Goal: Contribute content: Contribute content

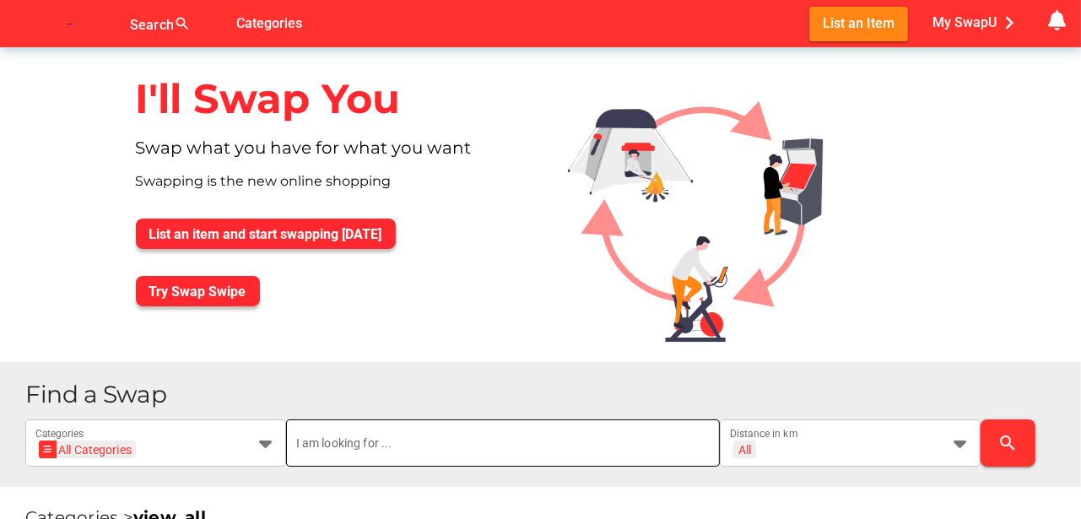
scroll to position [112, 0]
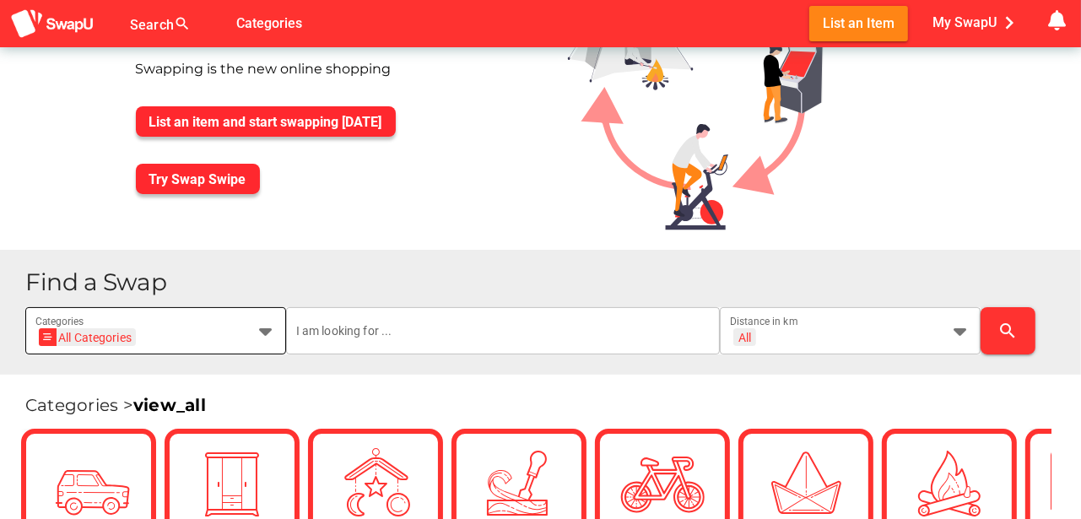
click at [266, 328] on icon at bounding box center [266, 331] width 20 height 20
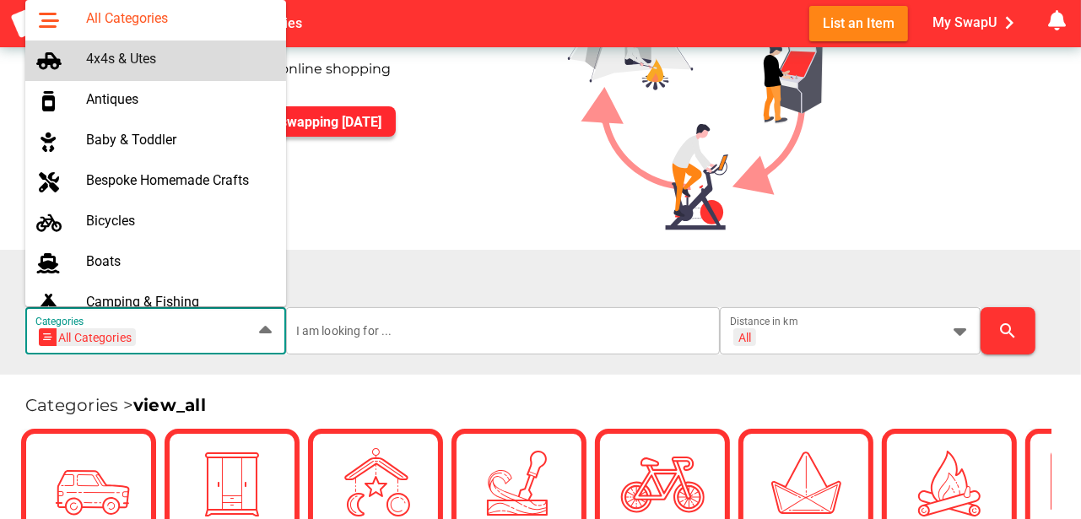
click at [110, 57] on div "4x4s & Utes" at bounding box center [179, 59] width 186 height 16
type input "4x4s & Utes"
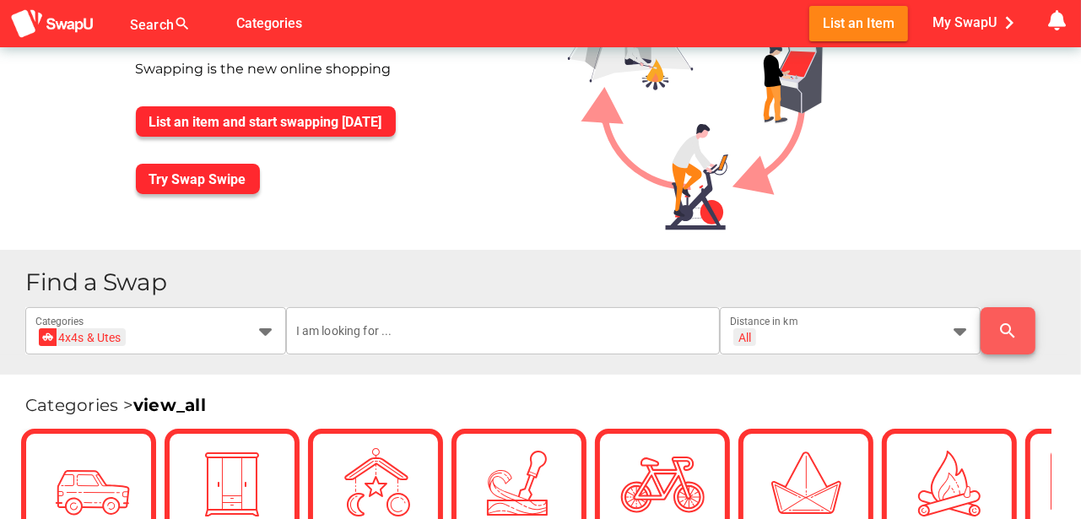
scroll to position [0, 0]
click at [1013, 329] on icon "search" at bounding box center [1008, 331] width 20 height 20
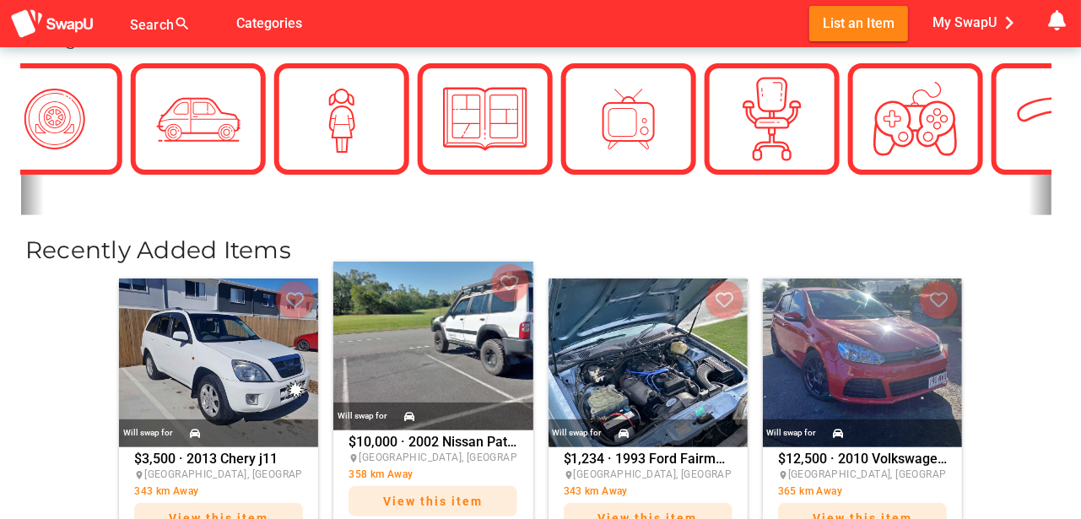
scroll to position [506, 0]
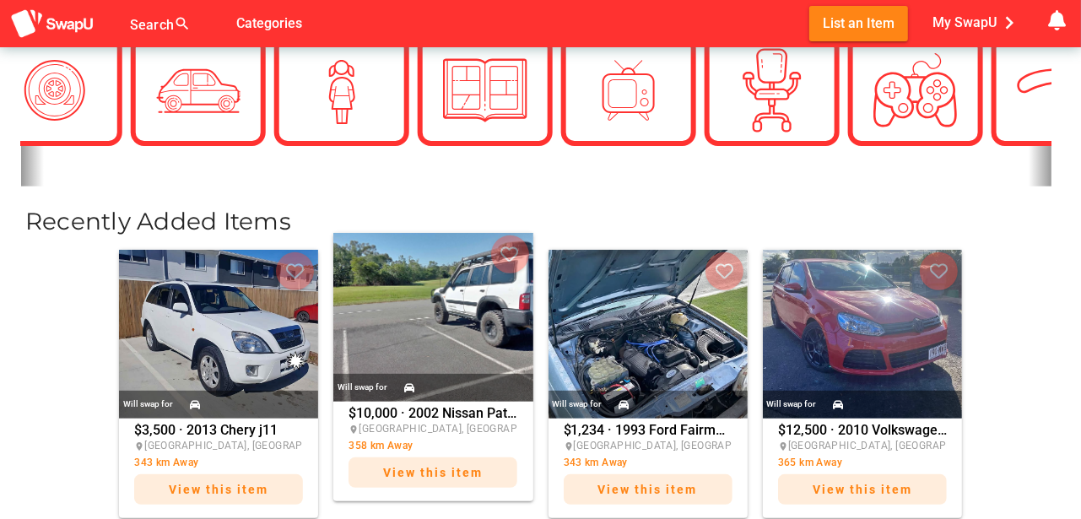
click at [432, 321] on img at bounding box center [432, 317] width 199 height 169
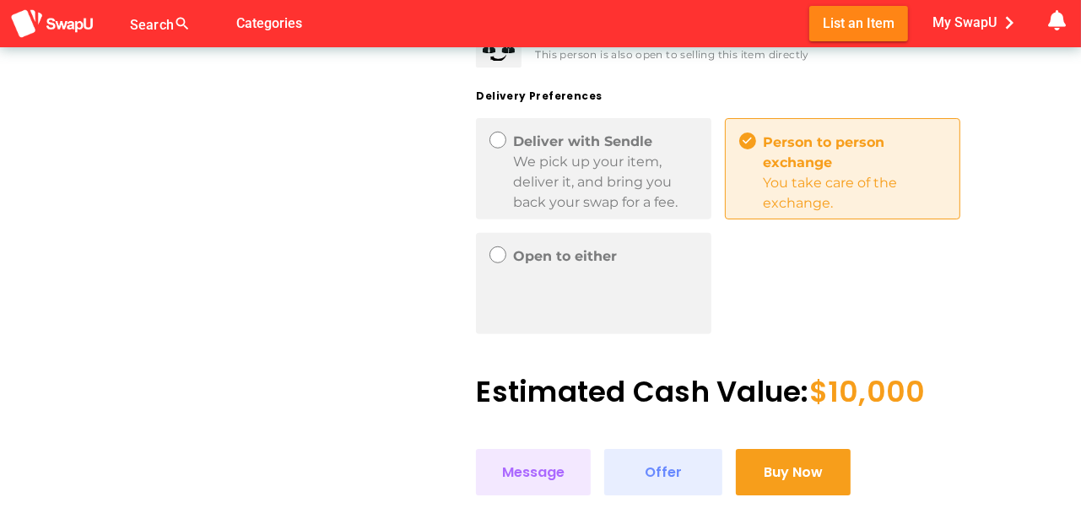
scroll to position [900, 0]
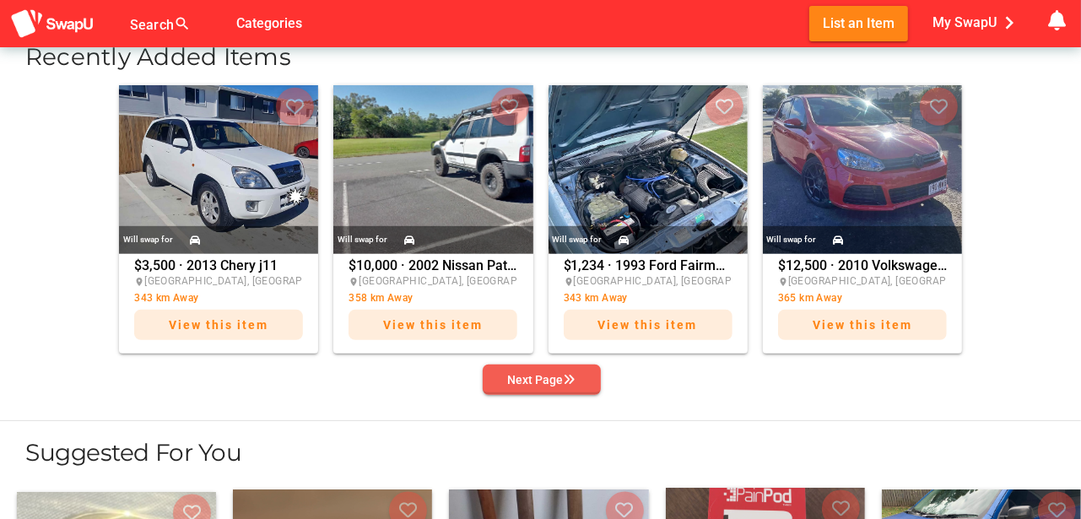
scroll to position [675, 0]
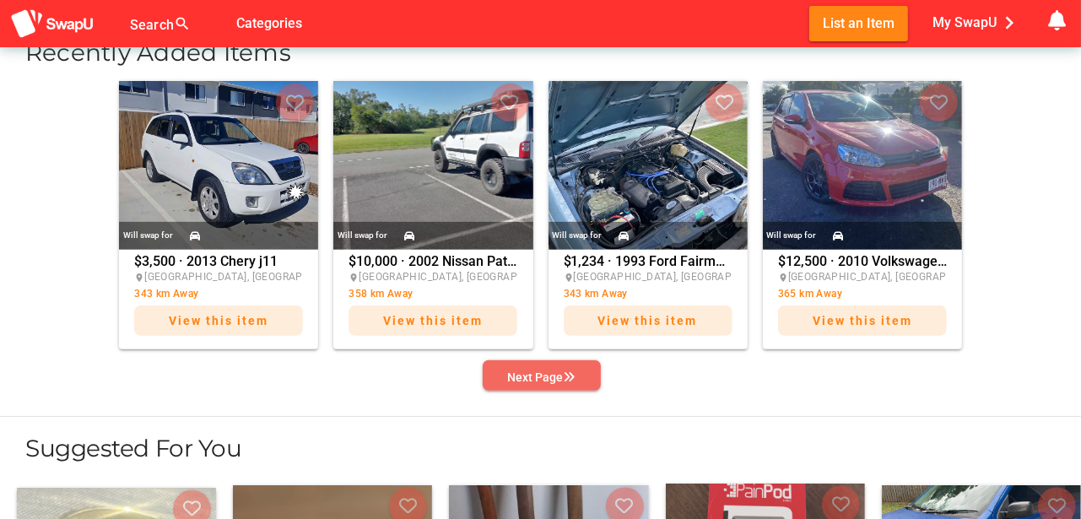
click at [553, 373] on div "Next Page" at bounding box center [542, 377] width 68 height 20
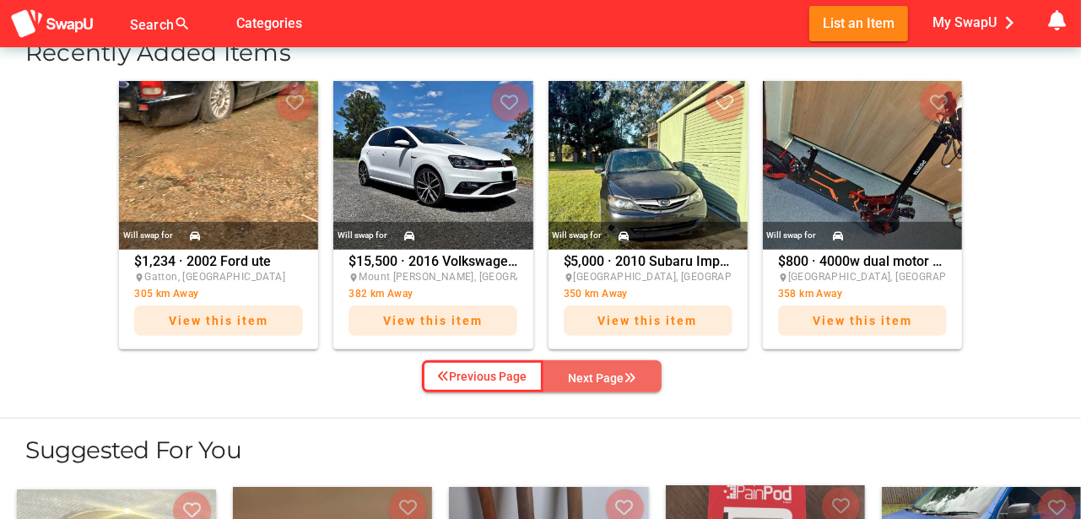
click at [596, 372] on div "Next Page" at bounding box center [603, 378] width 68 height 20
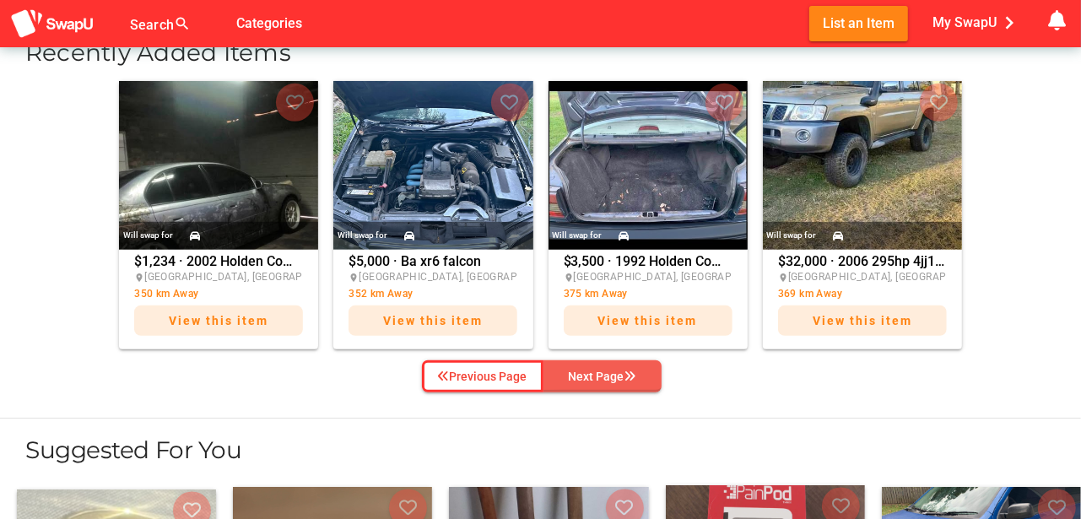
click at [589, 381] on div "Next Page" at bounding box center [603, 376] width 68 height 20
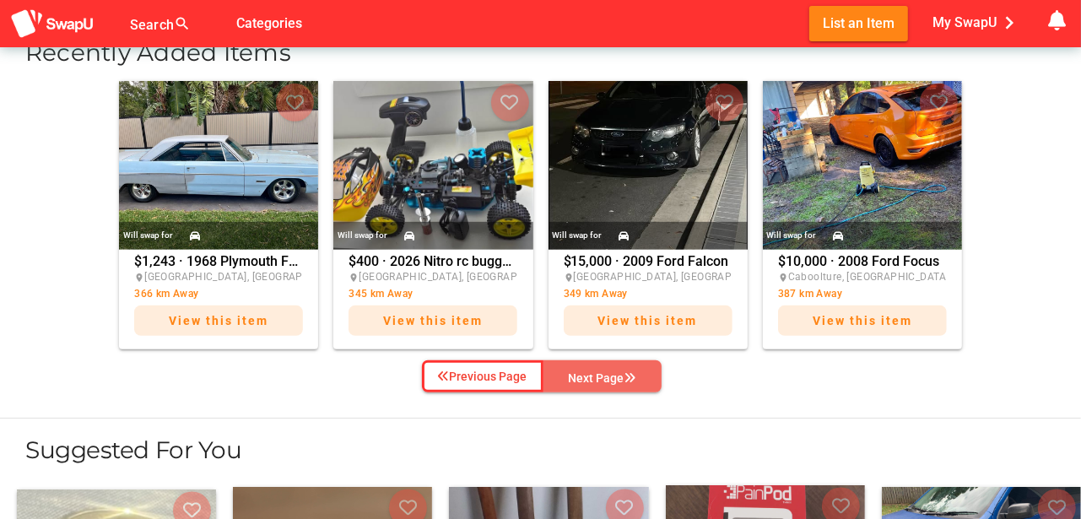
click at [597, 370] on div "Next Page" at bounding box center [603, 378] width 68 height 20
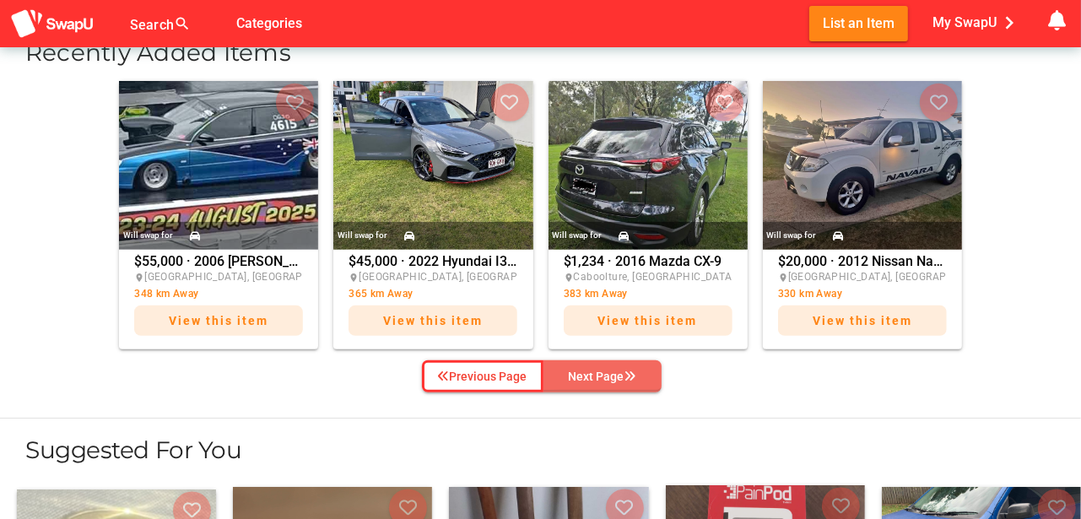
click at [597, 370] on div "Next Page" at bounding box center [603, 376] width 68 height 20
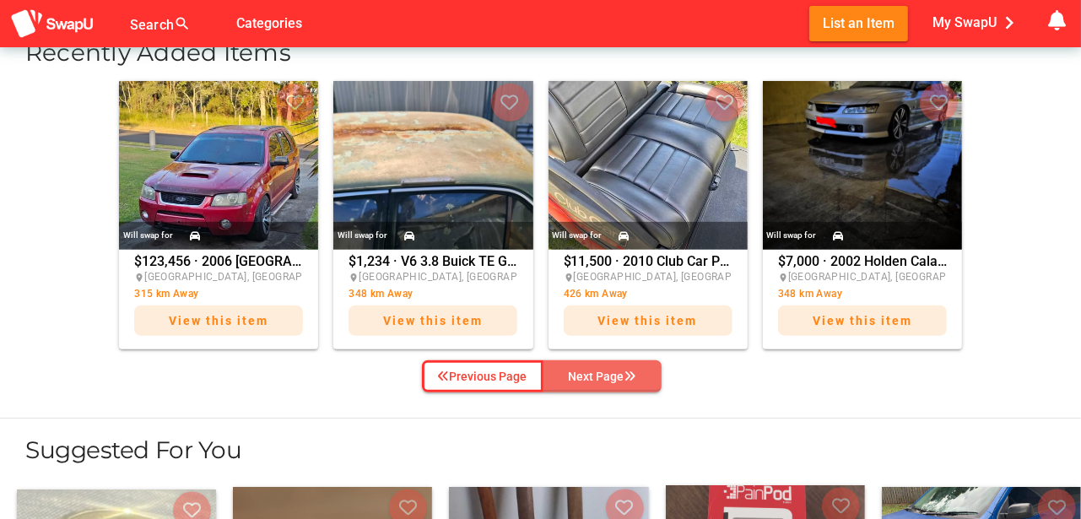
click at [597, 370] on div "Next Page" at bounding box center [603, 376] width 68 height 20
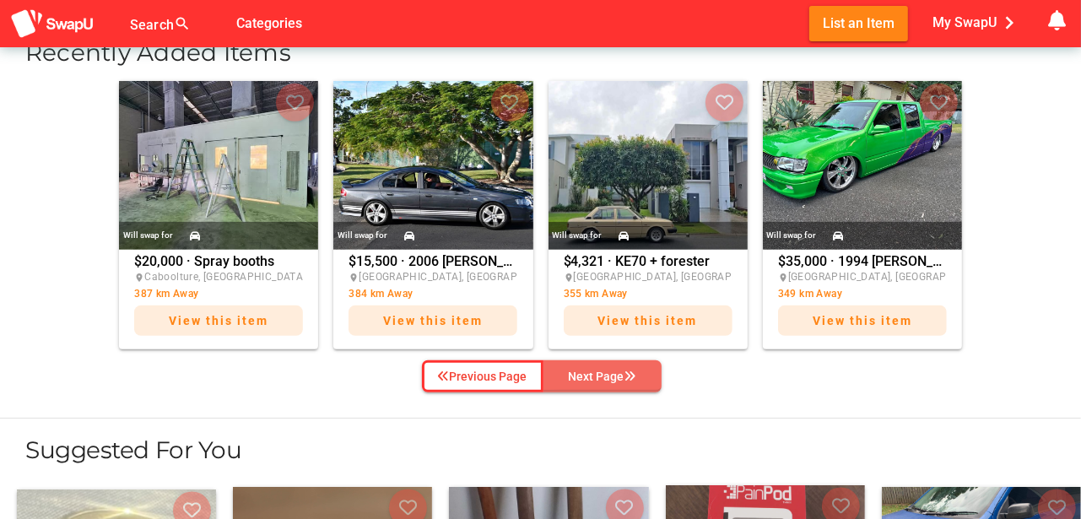
click at [597, 370] on div "Next Page" at bounding box center [603, 376] width 68 height 20
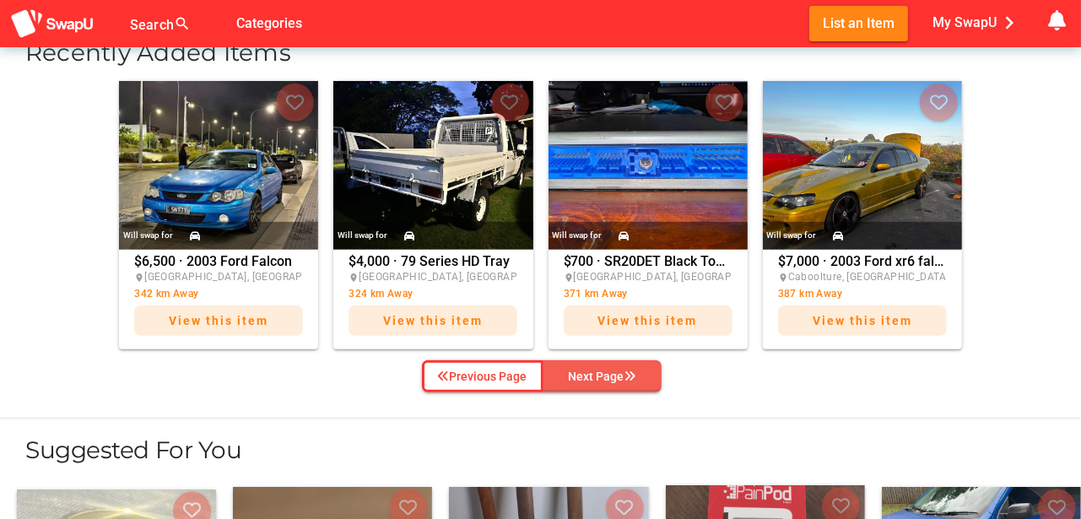
click at [597, 370] on div "Next Page" at bounding box center [603, 376] width 68 height 20
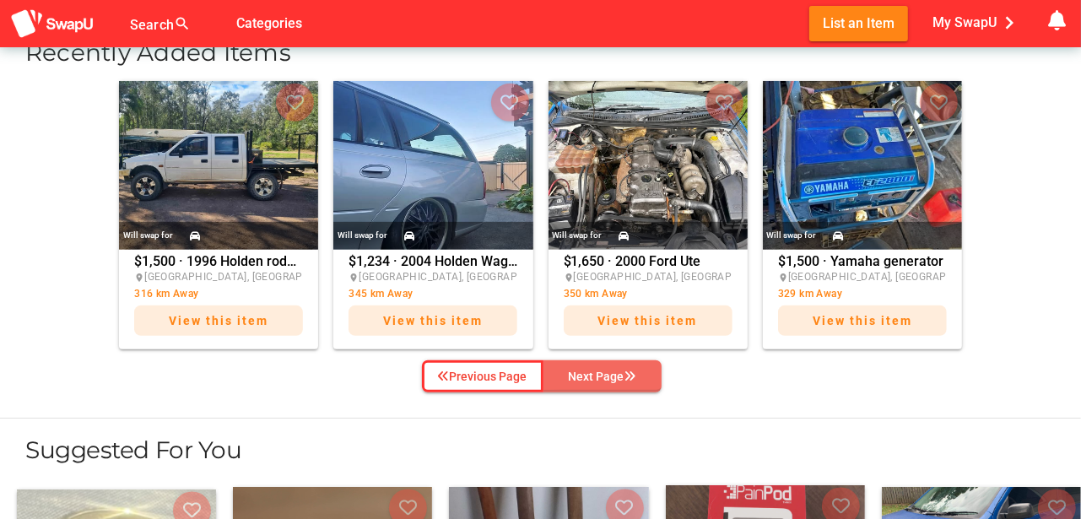
click at [597, 370] on div "Next Page" at bounding box center [603, 376] width 68 height 20
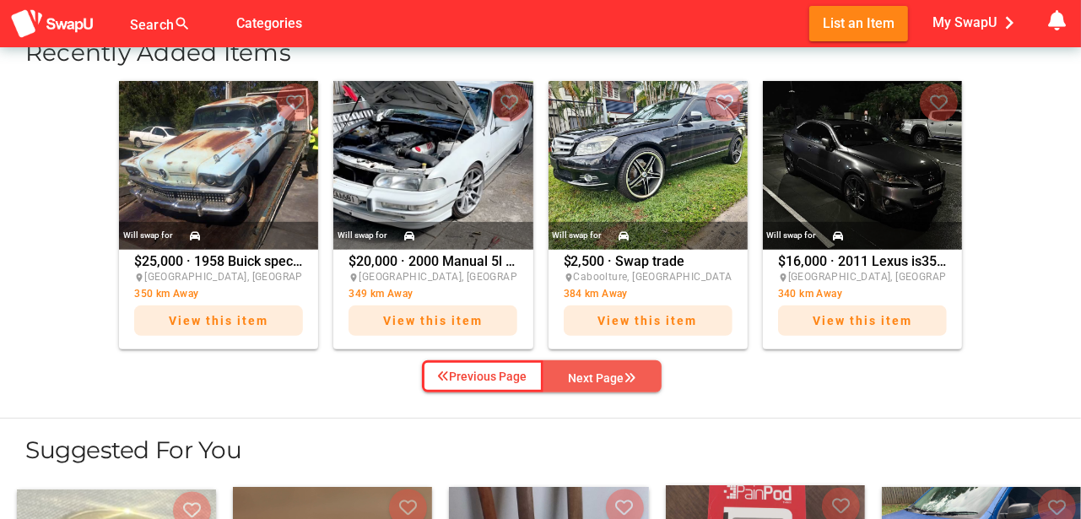
click at [597, 370] on div "Next Page" at bounding box center [603, 378] width 68 height 20
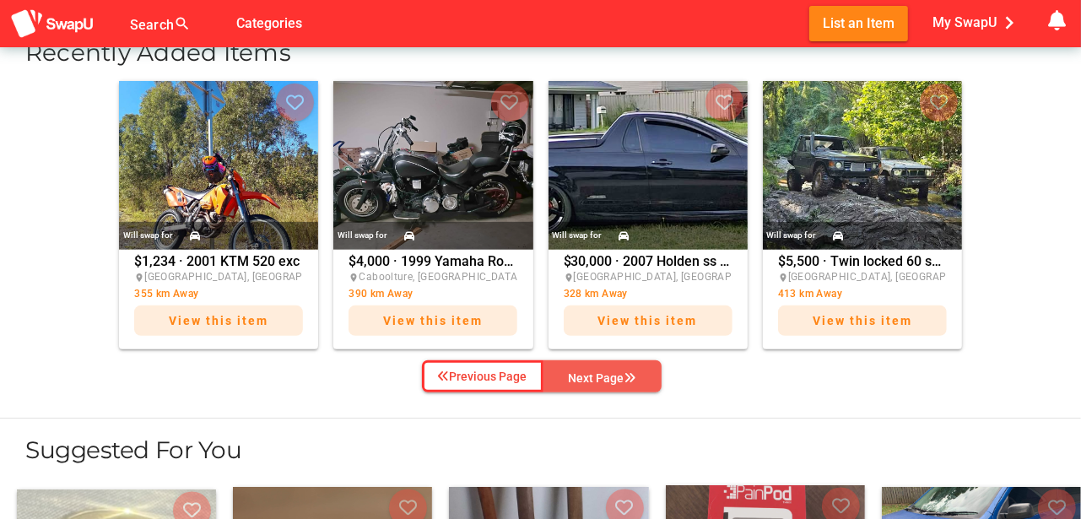
click at [597, 370] on div "Next Page" at bounding box center [603, 378] width 68 height 20
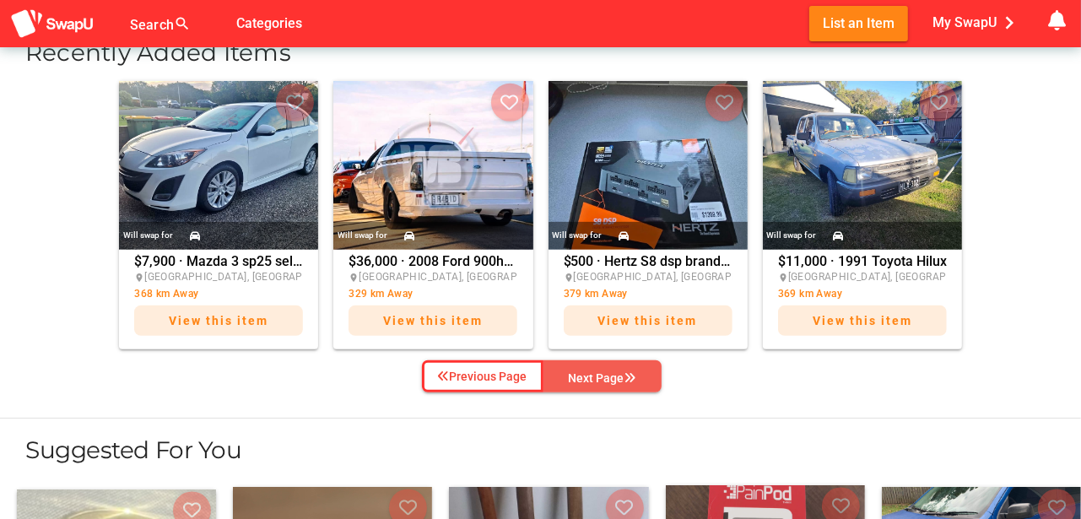
click at [597, 370] on div "Next Page" at bounding box center [603, 378] width 68 height 20
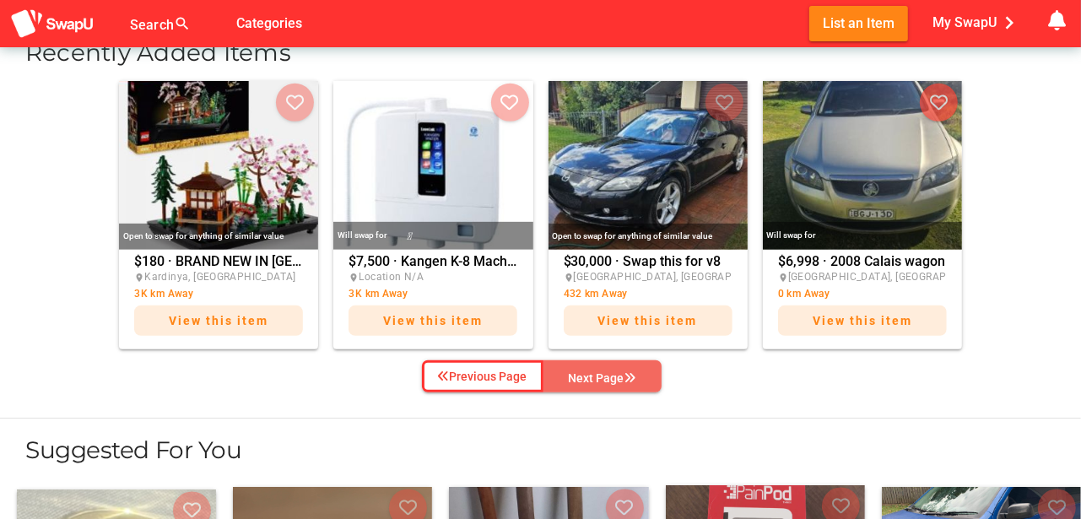
click at [597, 370] on div "Next Page" at bounding box center [603, 378] width 68 height 20
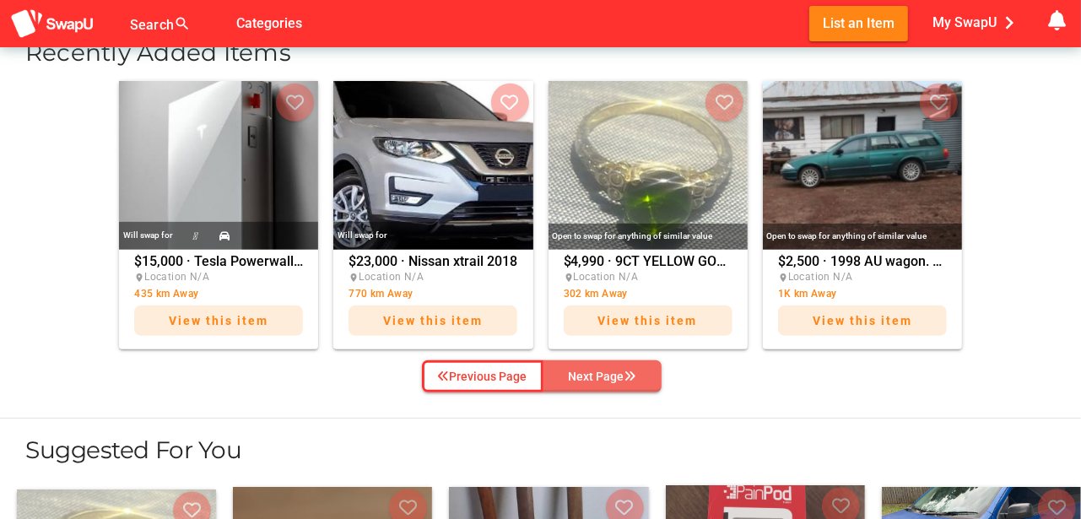
click at [597, 370] on div "Next Page" at bounding box center [603, 376] width 68 height 20
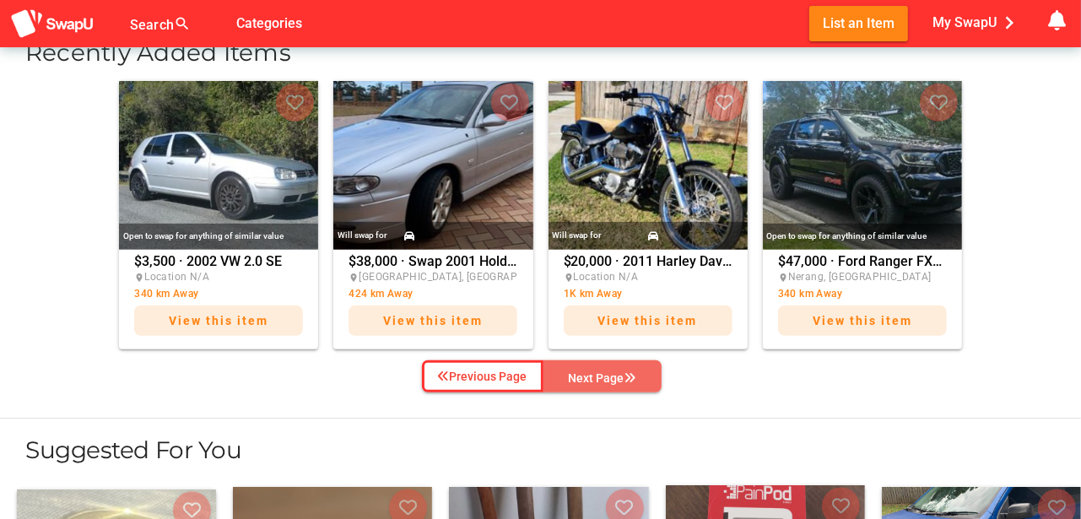
click at [597, 370] on div "Next Page" at bounding box center [603, 378] width 68 height 20
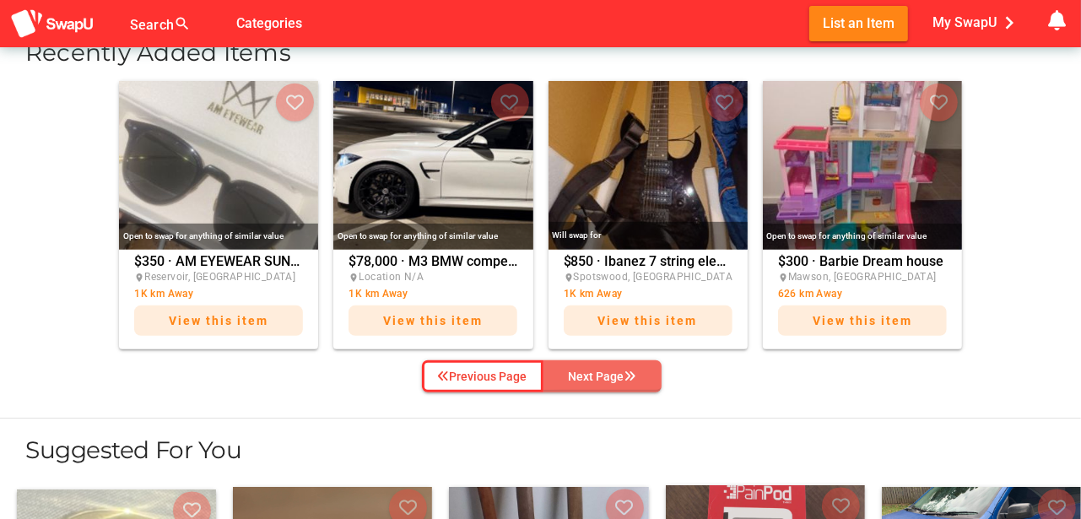
click at [597, 369] on div "Next Page" at bounding box center [603, 376] width 68 height 20
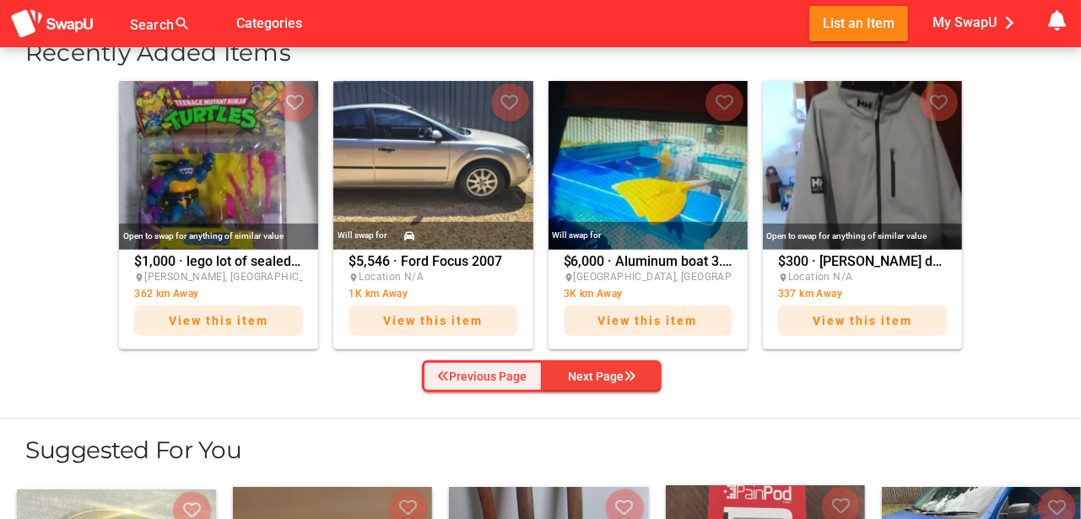
click at [454, 370] on div "Previous Page" at bounding box center [482, 376] width 89 height 20
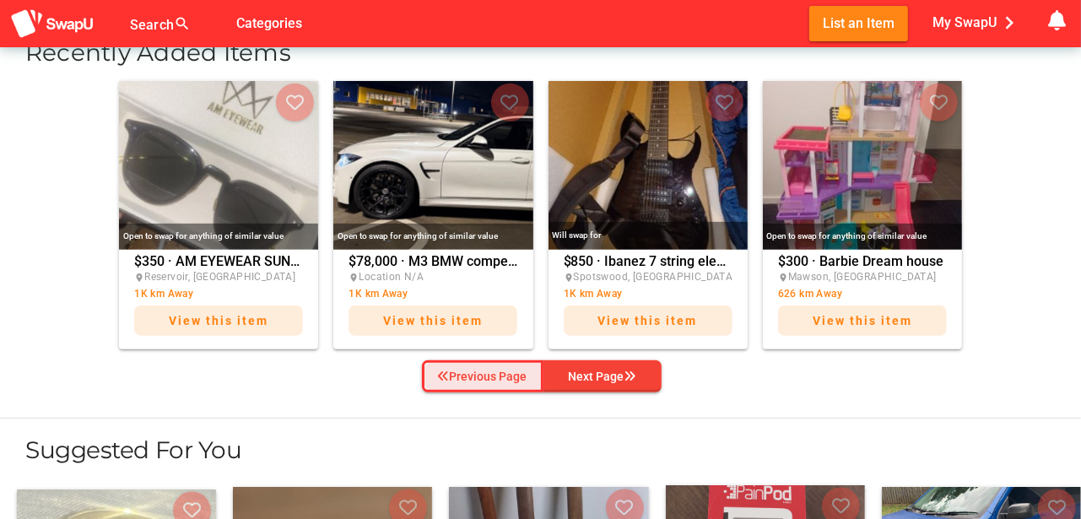
click at [459, 370] on div "Previous Page" at bounding box center [482, 376] width 89 height 20
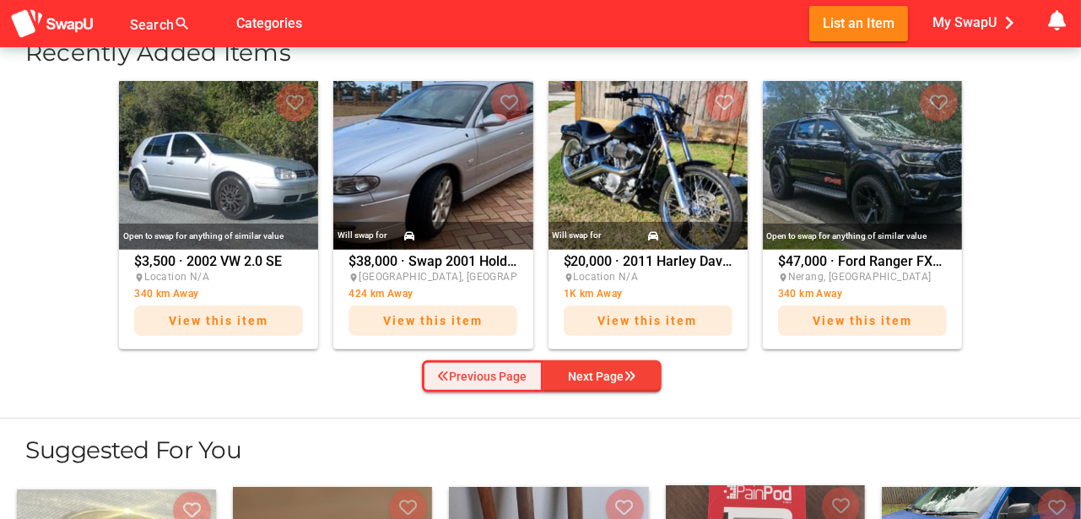
click at [459, 370] on div "Previous Page" at bounding box center [482, 376] width 89 height 20
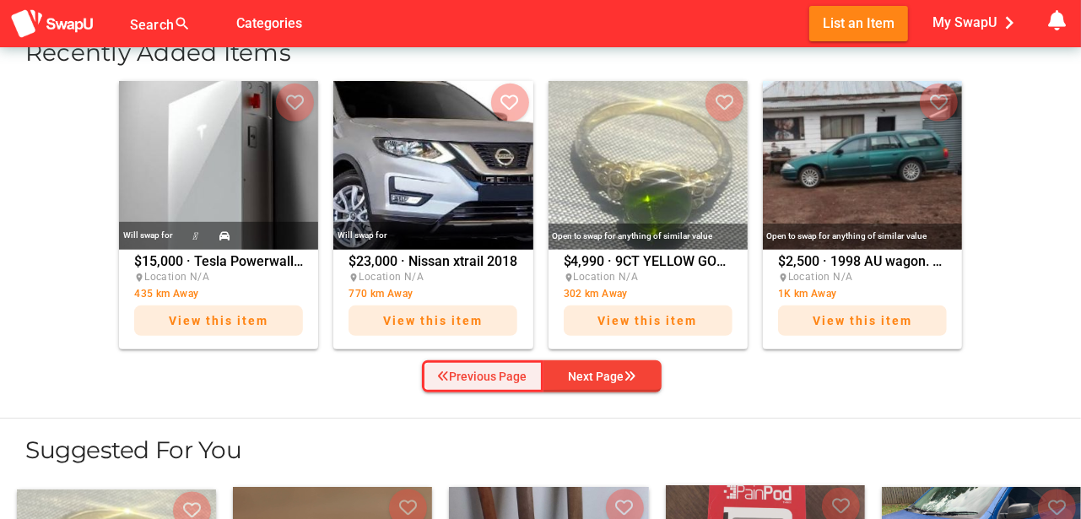
click at [459, 370] on div "Previous Page" at bounding box center [482, 376] width 89 height 20
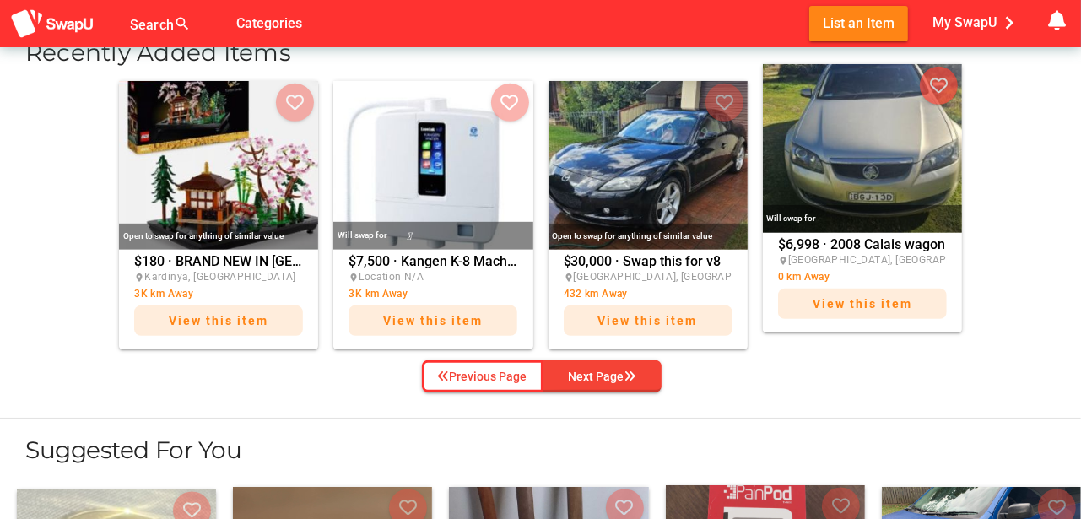
click at [869, 165] on img at bounding box center [862, 148] width 199 height 169
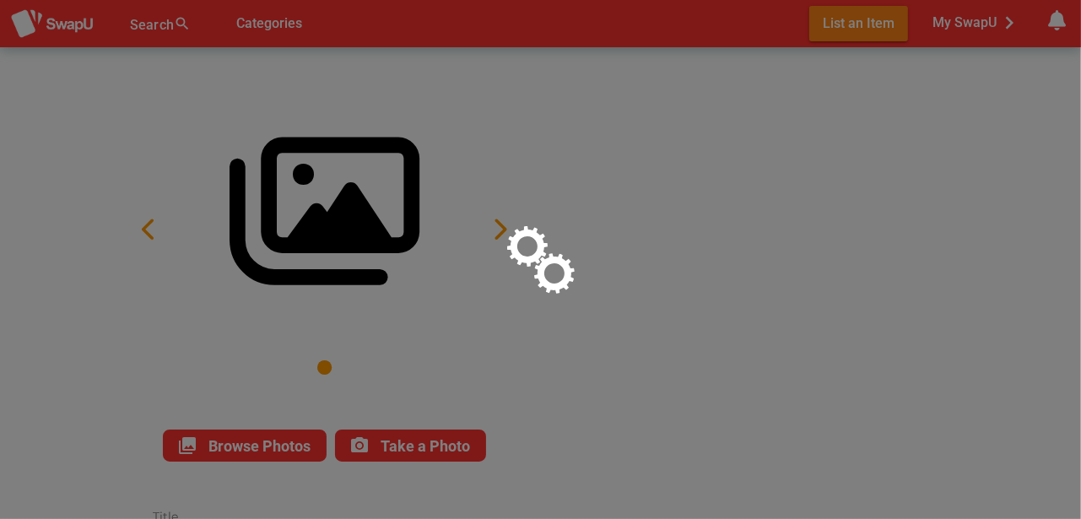
type input "2008 Calais wagon"
type textarea "VE V6 auto tow bar 6 stack cd player GPS Near new tyres brake pads replaced oil…"
type input "6998"
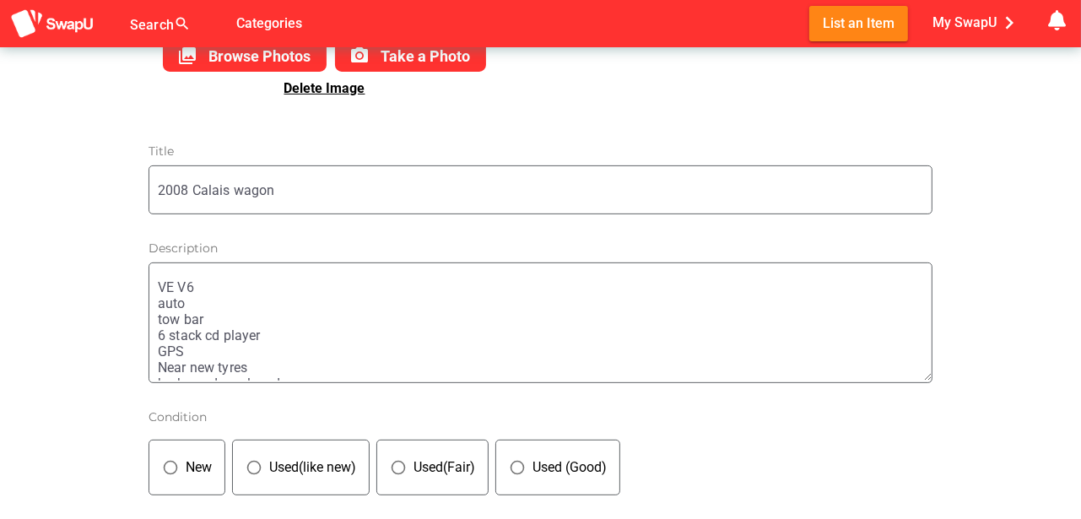
scroll to position [393, 0]
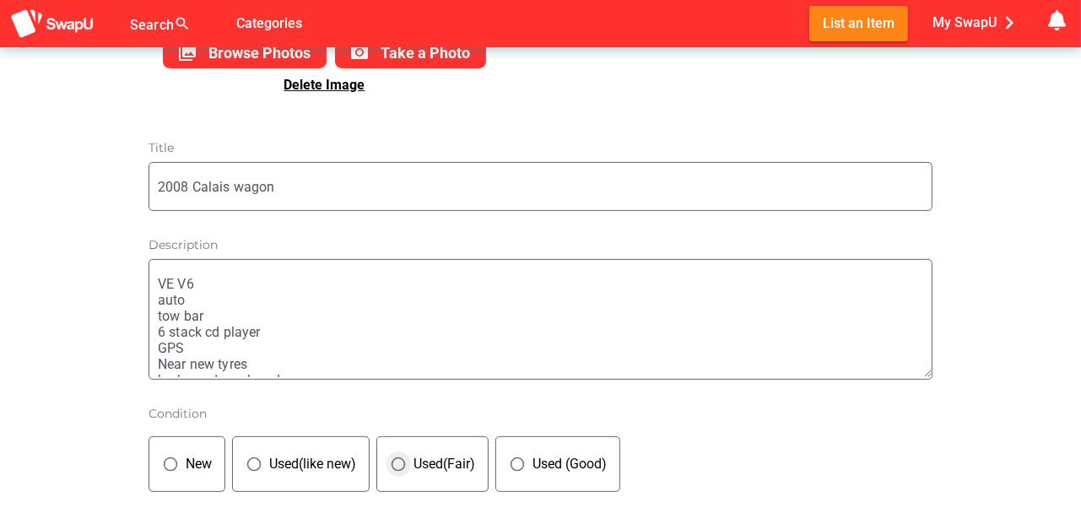
click at [402, 463] on icon "panorama_fish_eye" at bounding box center [398, 464] width 17 height 17
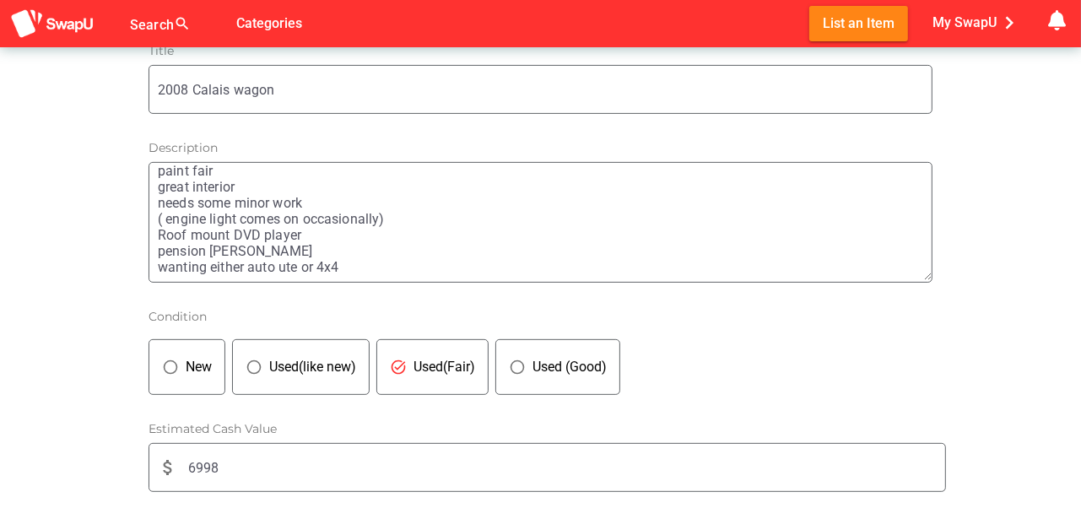
scroll to position [506, 0]
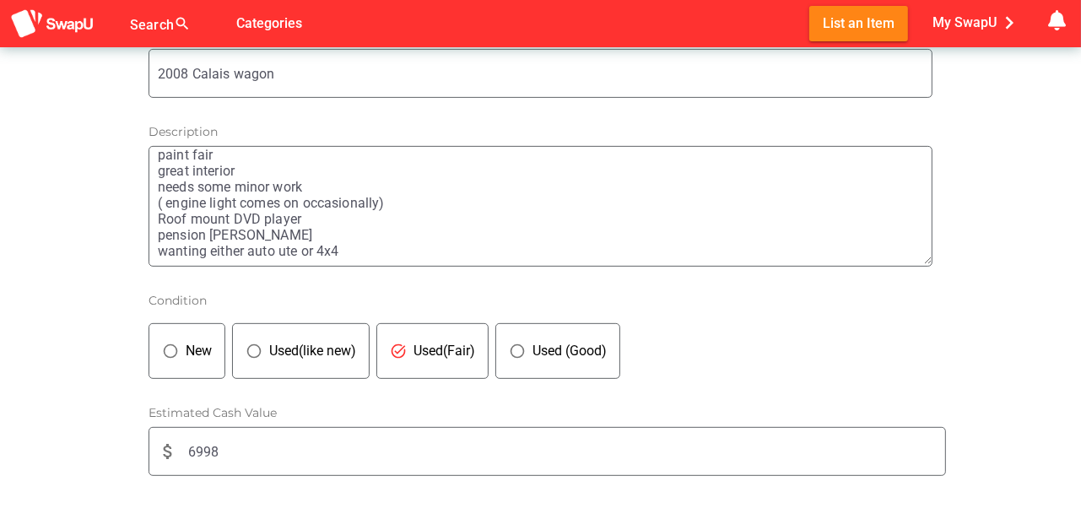
click at [282, 234] on textarea "VE V6 auto tow bar 6 stack cd player GPS Near new tyres brake pads replaced oil…" at bounding box center [545, 207] width 774 height 116
click at [323, 237] on textarea "VE V6 auto tow bar 6 stack cd player GPS Near new tyres brake pads replaced oil…" at bounding box center [545, 207] width 774 height 116
click at [335, 231] on textarea "VE V6 auto tow bar 6 stack cd player GPS Near new tyres brake pads replaced oil…" at bounding box center [545, 207] width 774 height 116
click at [327, 228] on textarea "VE V6 auto tow bar 6 stack cd player GPS Near new tyres brake pads replaced oil…" at bounding box center [545, 207] width 774 height 116
click at [382, 235] on textarea "VE V6 auto tow bar 6 stack cd player GPS Near new tyres brake pads replaced oil…" at bounding box center [545, 207] width 774 height 116
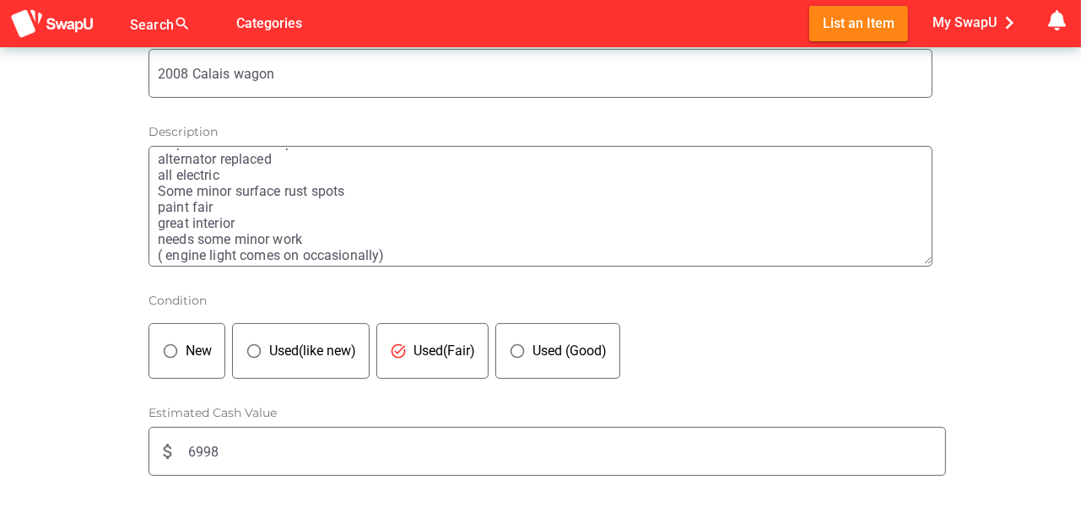
scroll to position [169, 0]
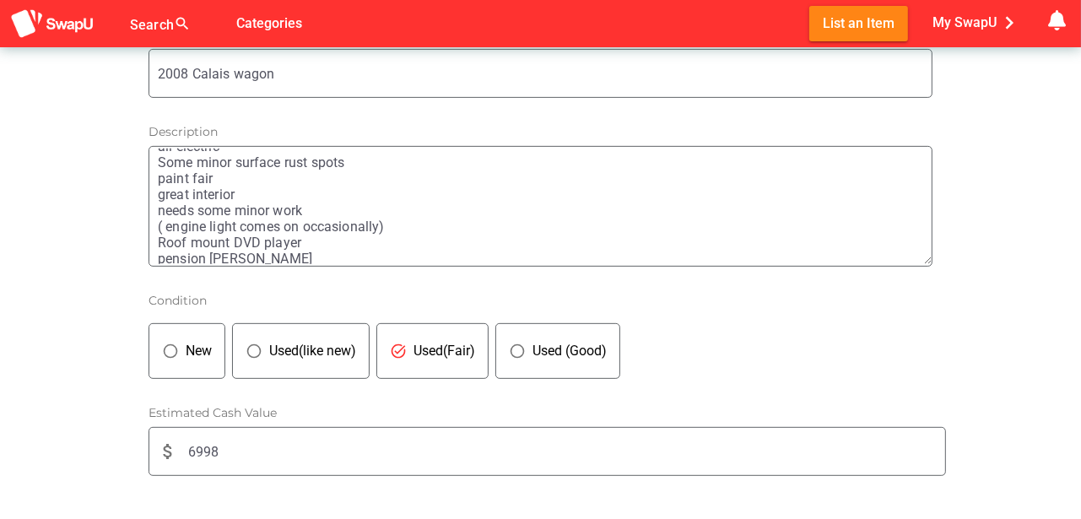
click at [314, 241] on textarea "VE V6 auto tow bar 6 stack cd player GPS Near new tyres brake pads replaced oil…" at bounding box center [545, 207] width 774 height 116
click at [160, 258] on textarea "VE V6 auto tow bar 6 stack cd player GPS Near new tyres brake pads replaced oil…" at bounding box center [545, 207] width 774 height 116
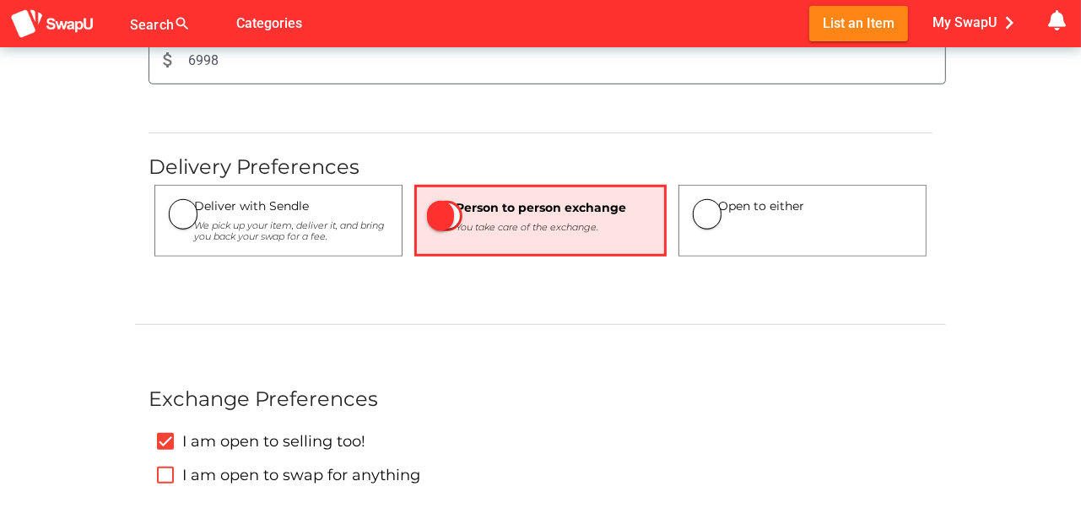
scroll to position [900, 0]
type textarea "VE V6 auto tow bar 6 stack cd player GPS Near new tyres brake pads replaced oil…"
click at [172, 471] on icon "I am open to swap for anything" at bounding box center [166, 474] width 14 height 14
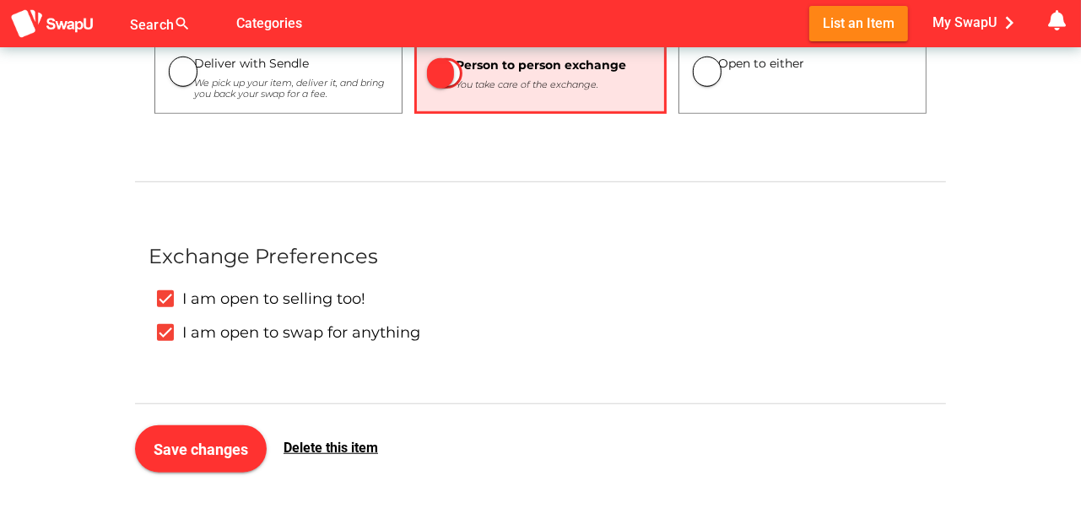
scroll to position [1097, 0]
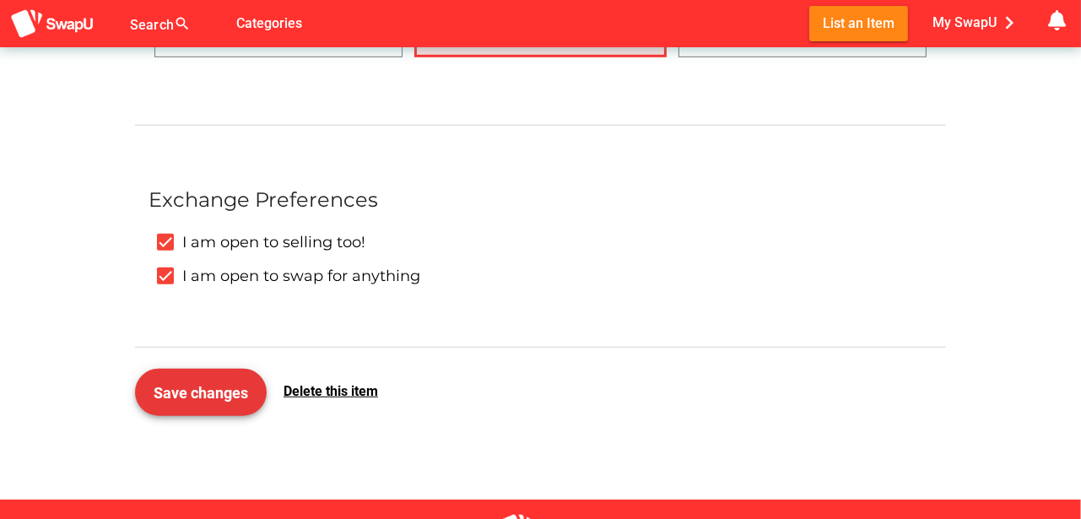
click at [208, 384] on span "Save changes" at bounding box center [201, 393] width 95 height 18
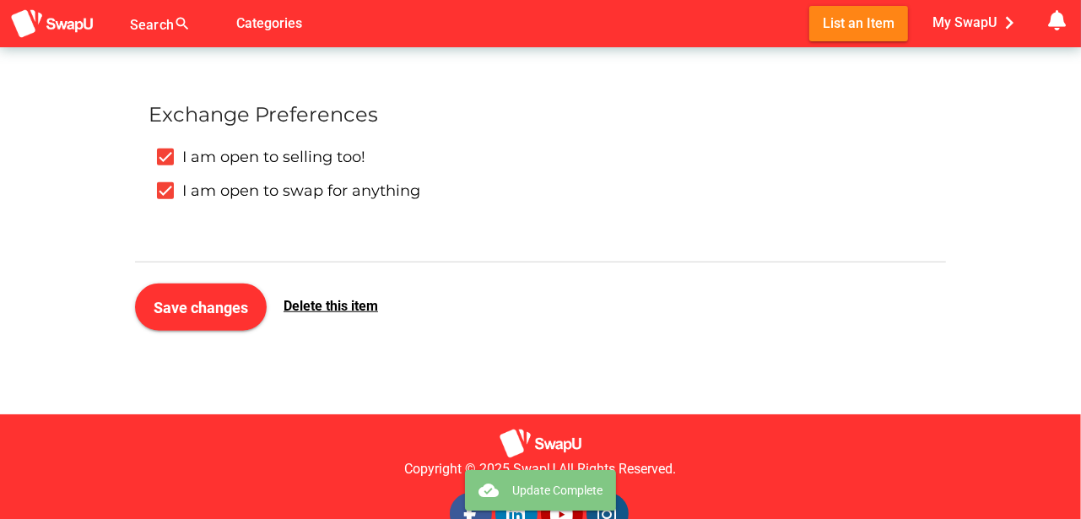
scroll to position [1224, 0]
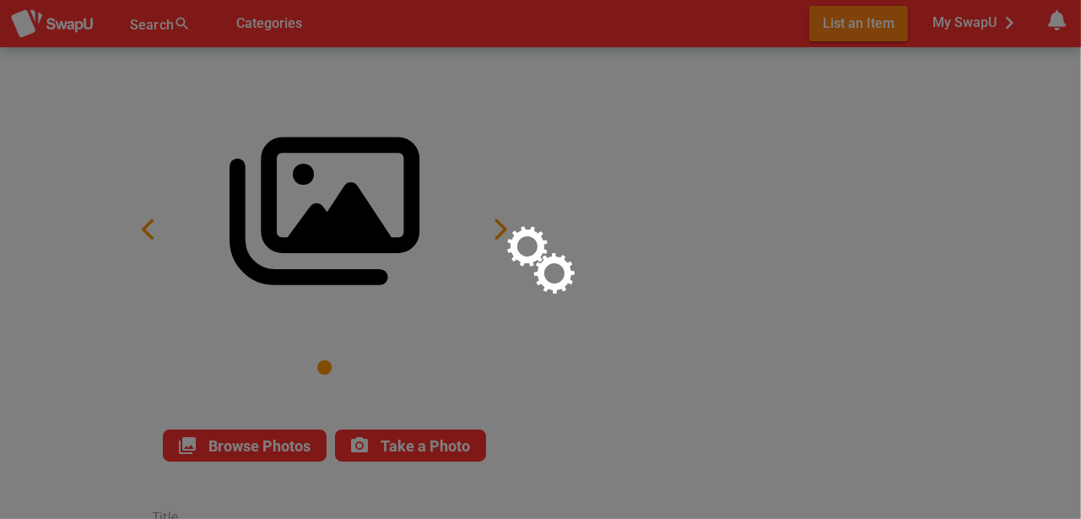
type input "2008 Calais wagon"
type textarea "VE V6 auto tow bar 6 stack cd player GPS Near new tyres brake pads replaced oil…"
type input "6998"
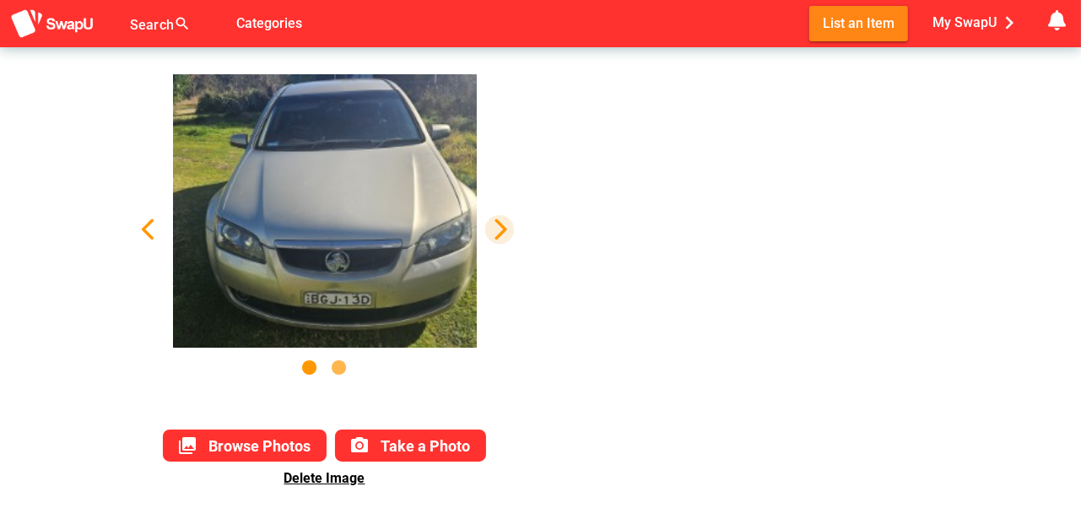
click at [505, 224] on icon "button" at bounding box center [500, 230] width 24 height 24
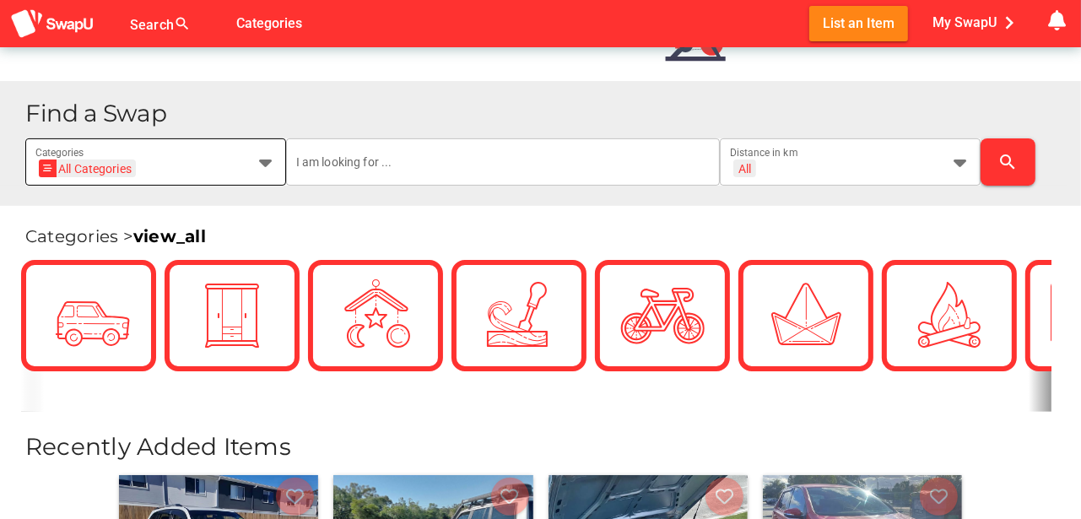
click at [267, 160] on icon at bounding box center [266, 162] width 20 height 20
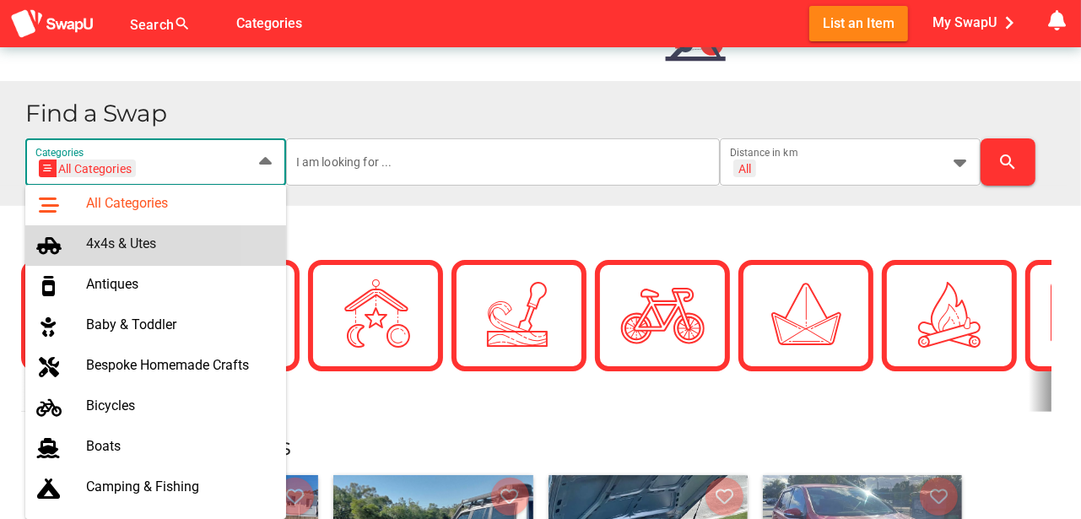
click at [127, 245] on div "4x4s & Utes" at bounding box center [179, 244] width 186 height 16
type input "4x4s & Utes"
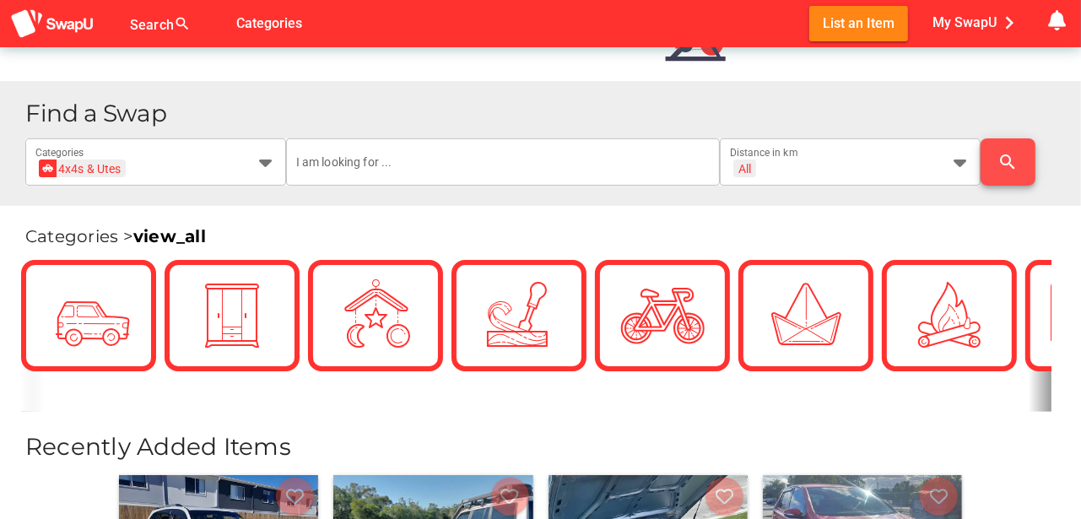
click at [1000, 166] on icon "search" at bounding box center [1008, 162] width 20 height 20
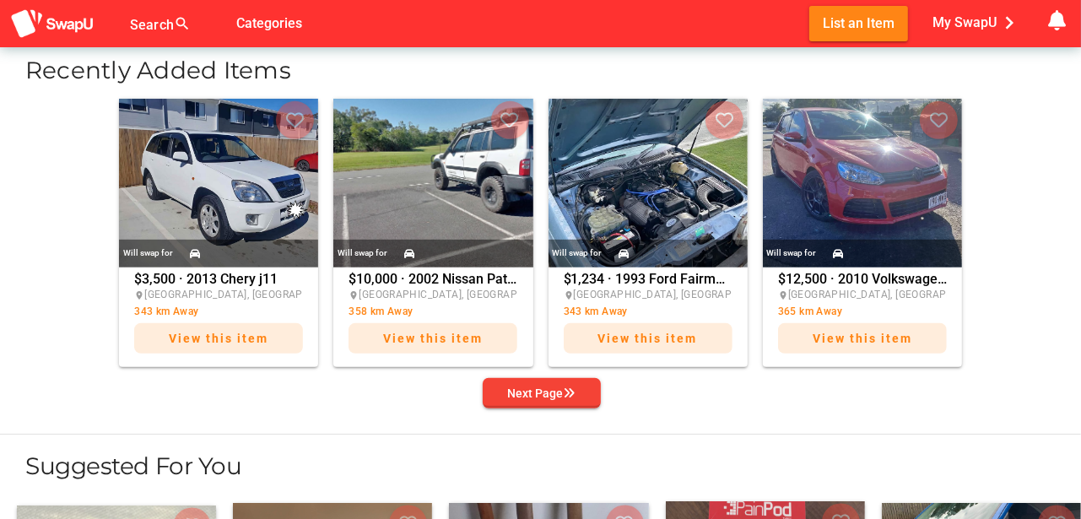
scroll to position [591, 0]
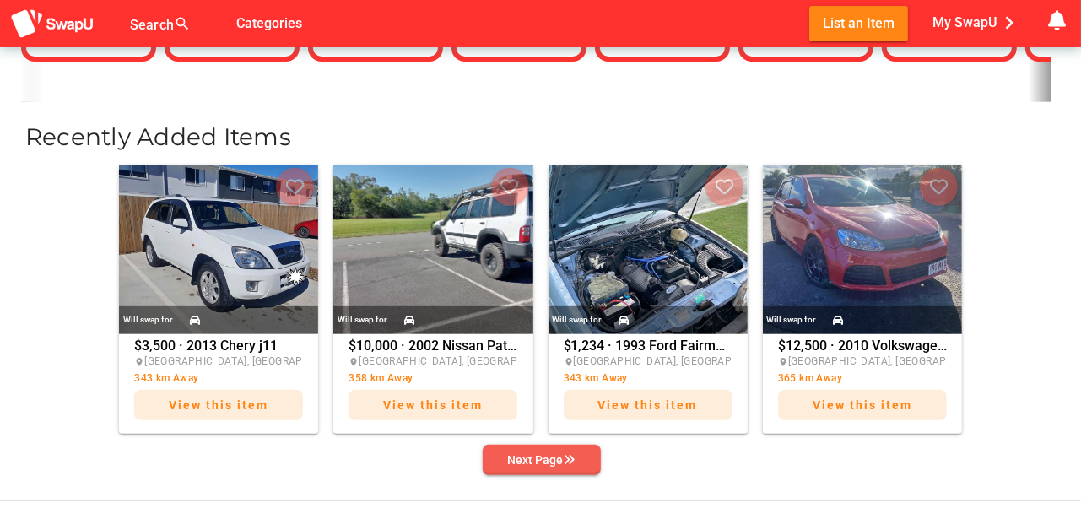
click at [554, 458] on div "Next Page" at bounding box center [542, 460] width 68 height 20
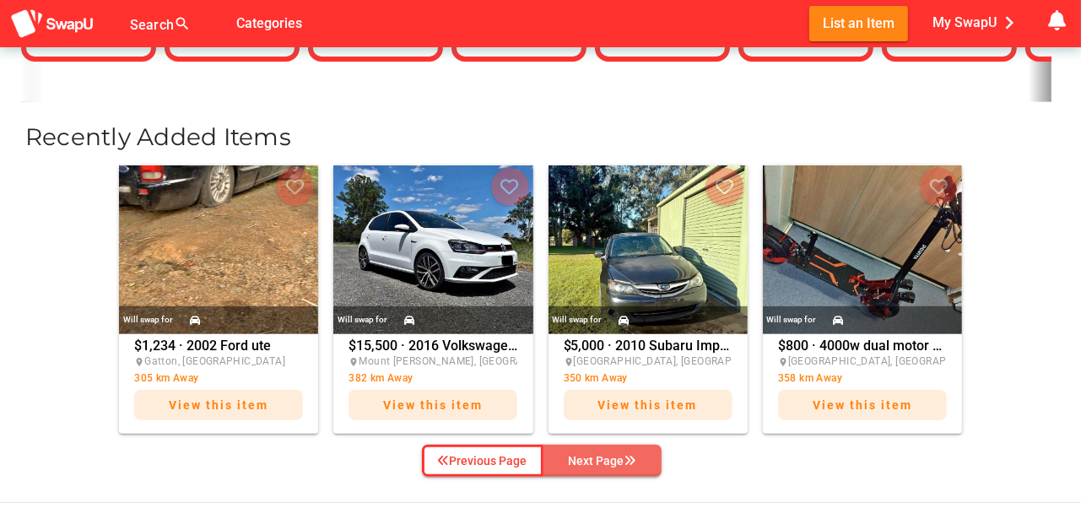
click at [554, 458] on button "Next Page" at bounding box center [602, 461] width 118 height 32
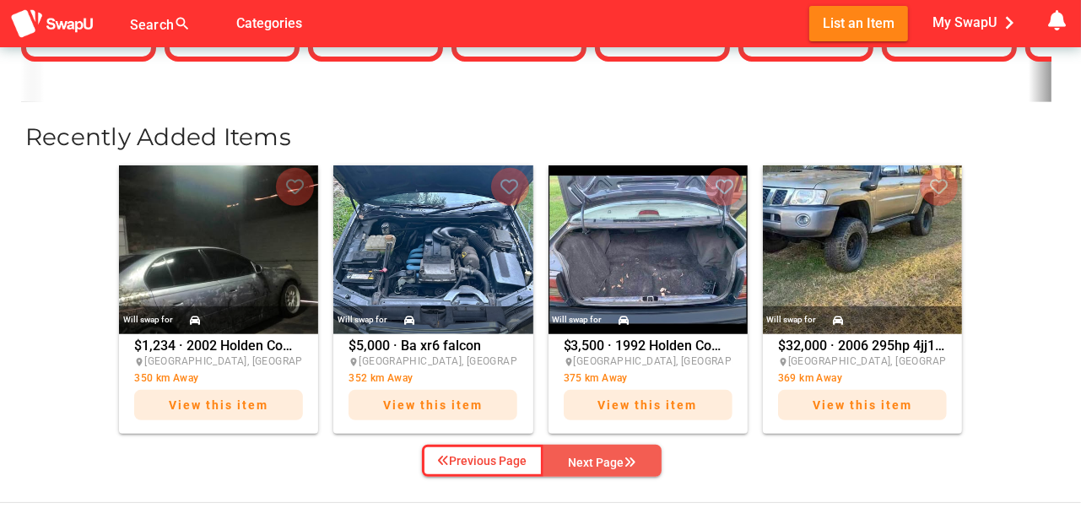
click at [554, 458] on button "Next Page" at bounding box center [602, 461] width 118 height 32
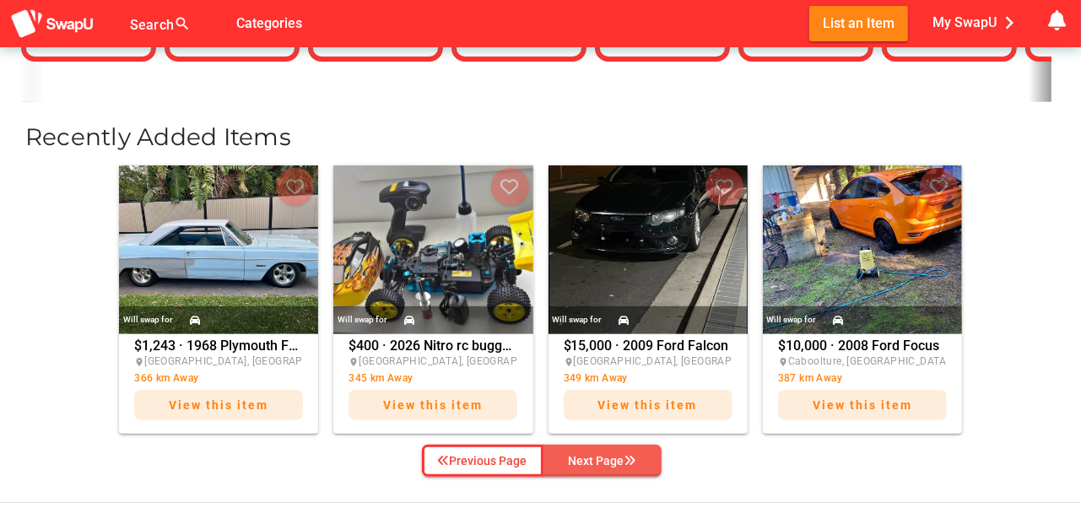
click at [604, 461] on div "Next Page" at bounding box center [603, 461] width 68 height 20
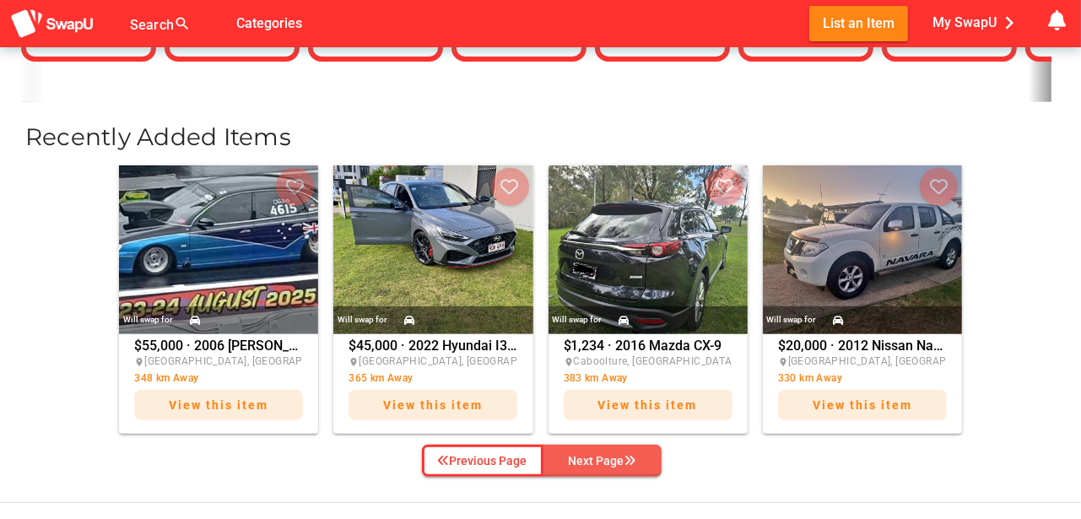
click at [604, 461] on div "Next Page" at bounding box center [603, 461] width 68 height 20
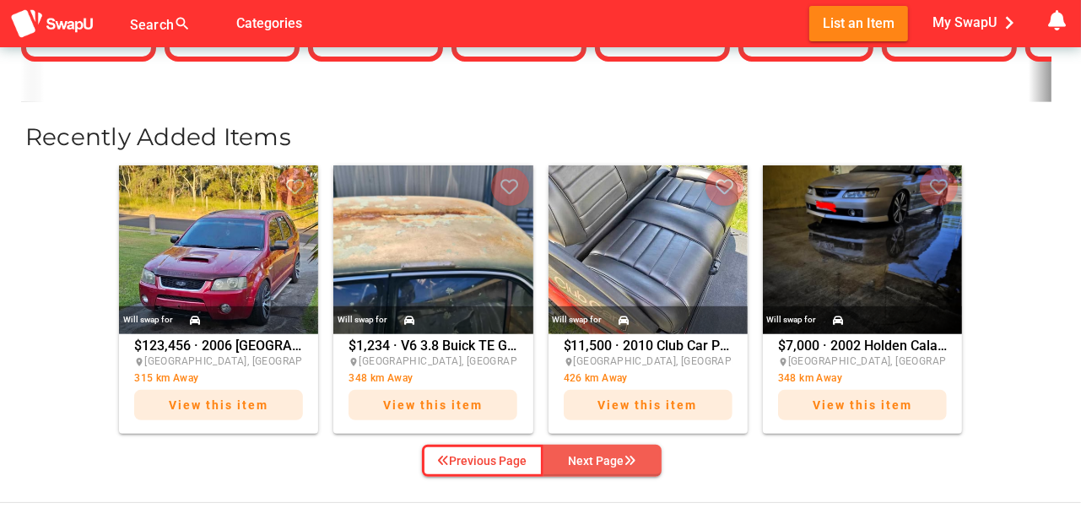
click at [604, 461] on div "Next Page" at bounding box center [603, 461] width 68 height 20
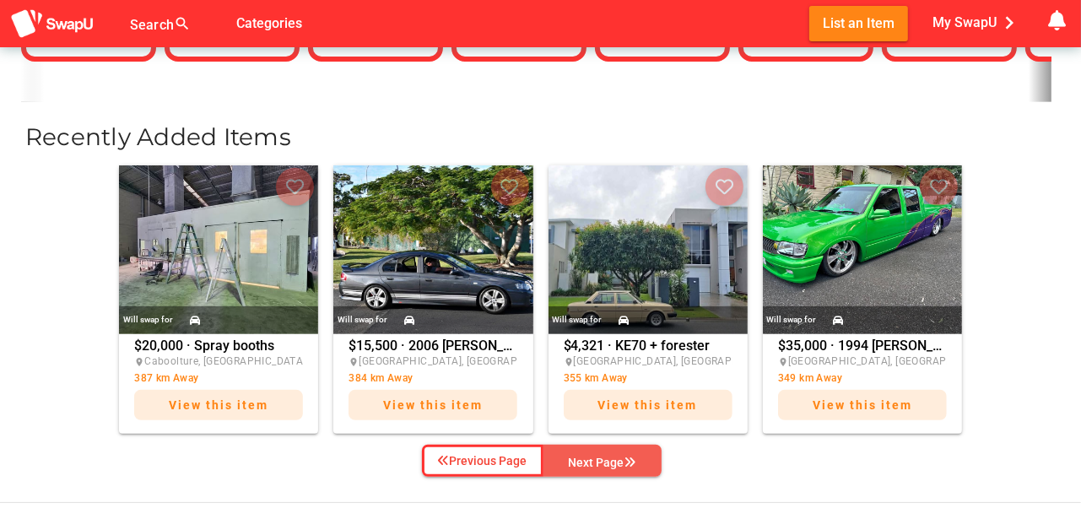
click at [604, 461] on div "Next Page" at bounding box center [603, 462] width 68 height 20
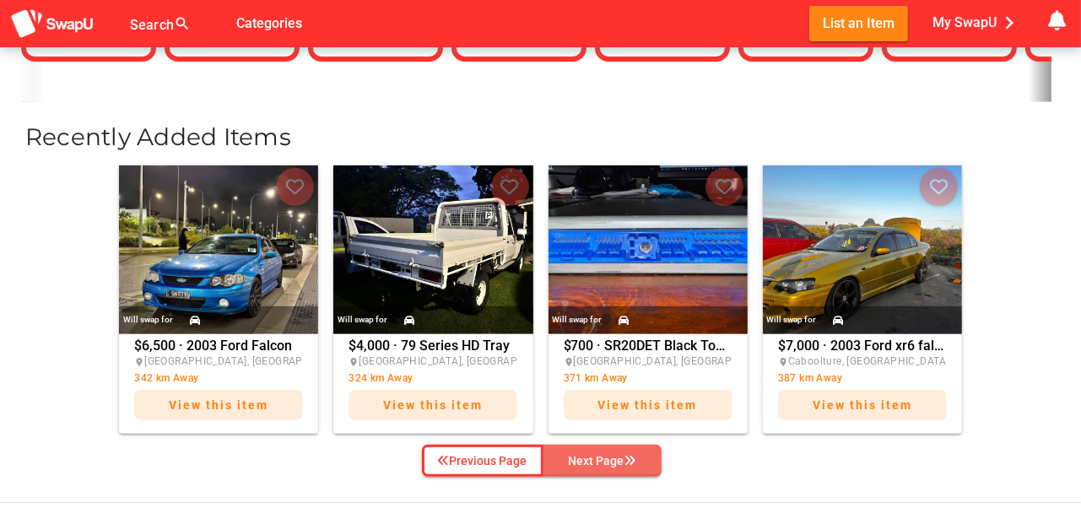
click at [604, 461] on div "Next Page" at bounding box center [603, 461] width 68 height 20
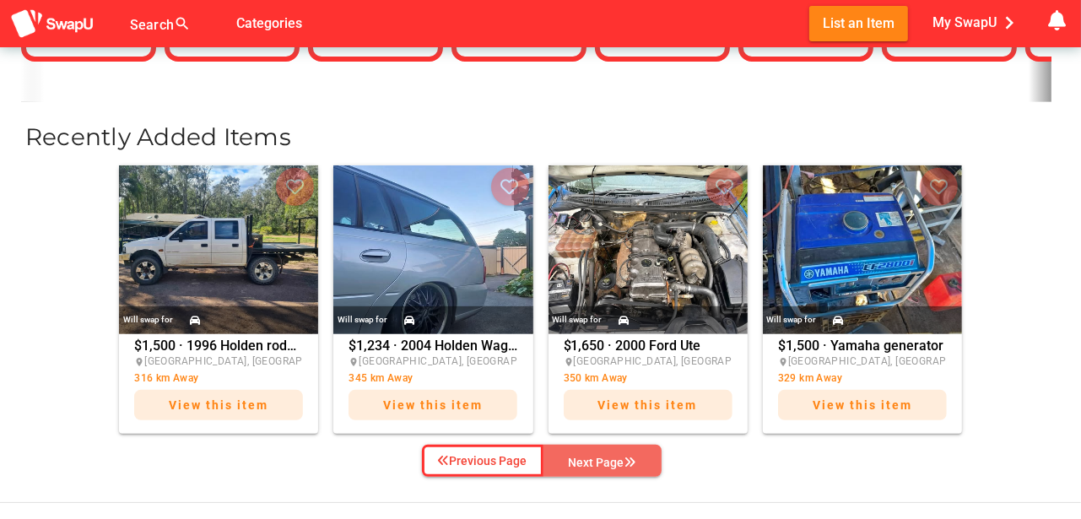
click at [604, 461] on div "Next Page" at bounding box center [603, 462] width 68 height 20
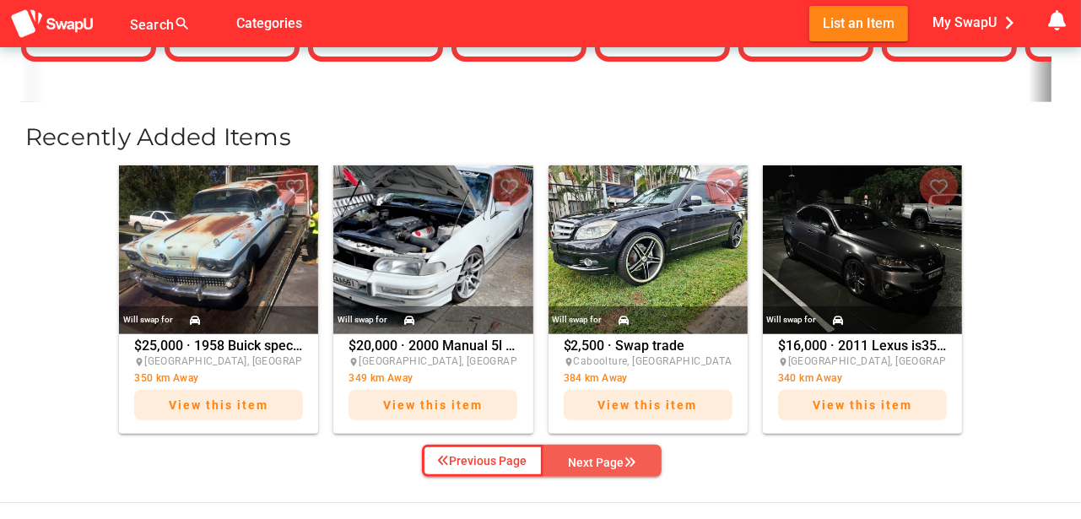
click at [604, 461] on div "Next Page" at bounding box center [603, 462] width 68 height 20
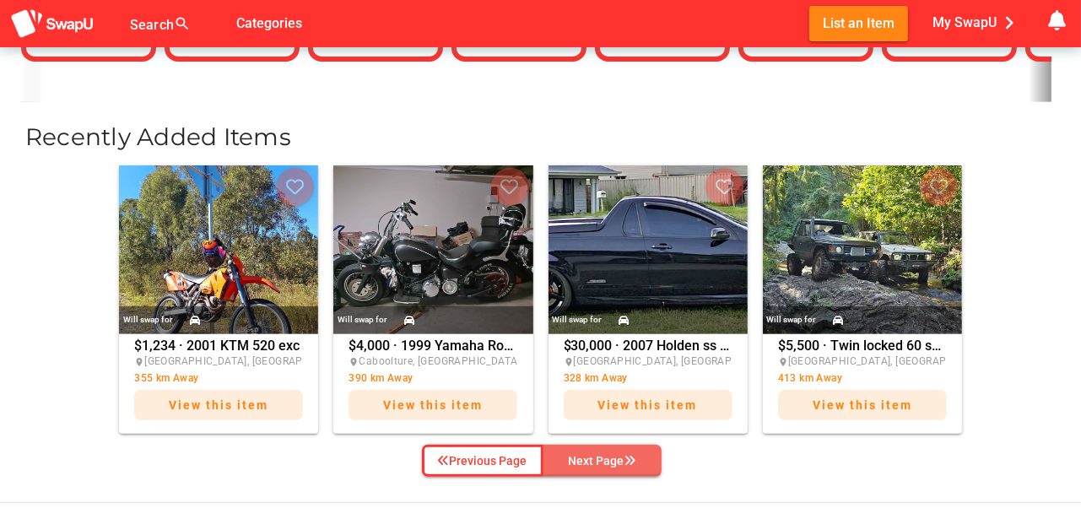
click at [609, 456] on div "Next Page" at bounding box center [603, 461] width 68 height 20
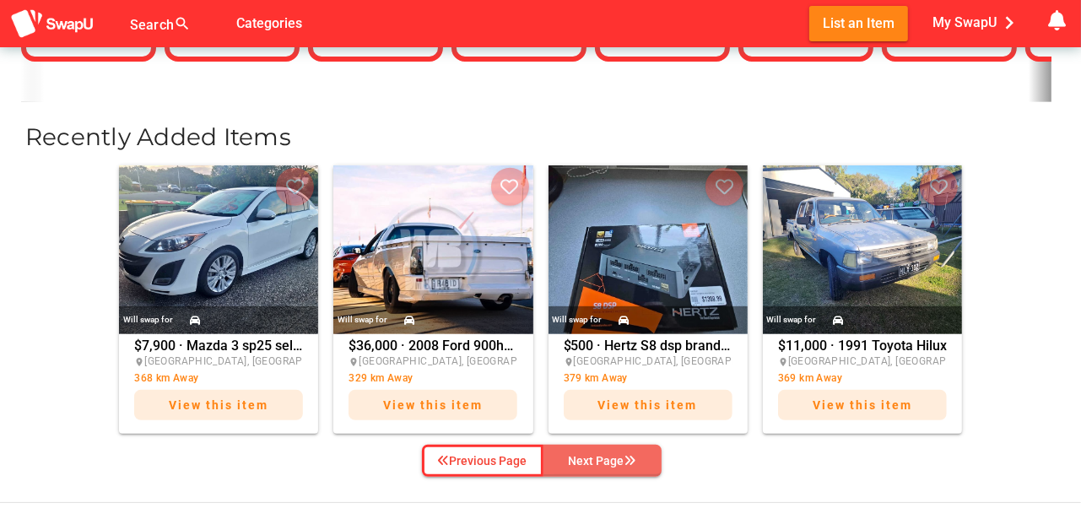
click at [609, 456] on div "Next Page" at bounding box center [603, 461] width 68 height 20
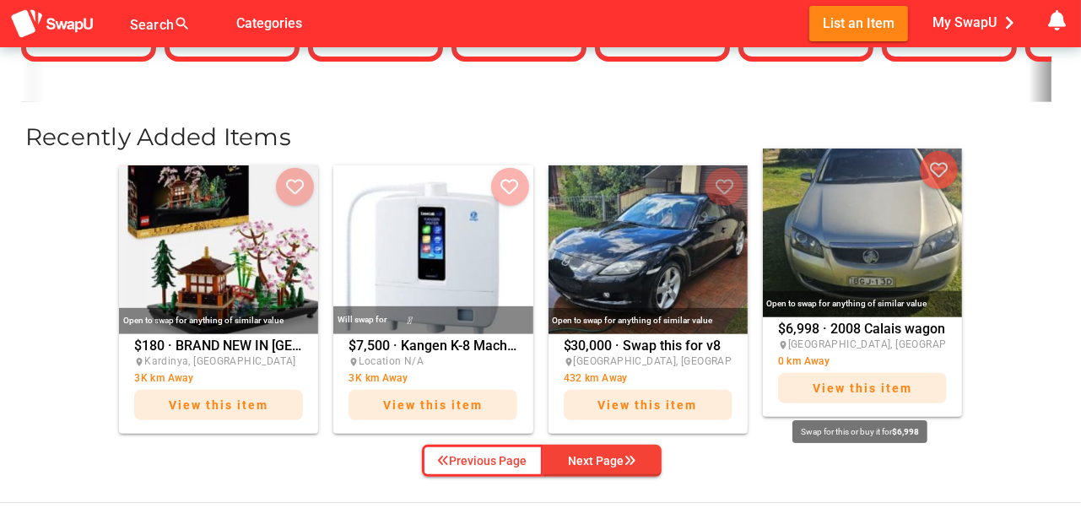
click at [877, 382] on span "View this item" at bounding box center [863, 388] width 100 height 14
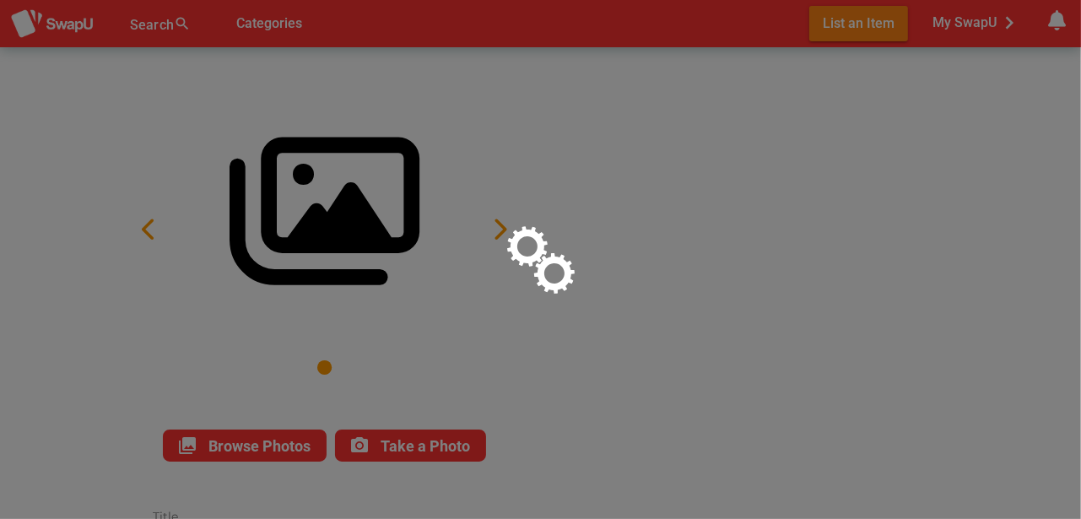
type input "2008 Calais wagon"
type textarea "VE V6 auto tow bar 6 stack cd player GPS Near new tyres brake pads replaced oil…"
type input "6998"
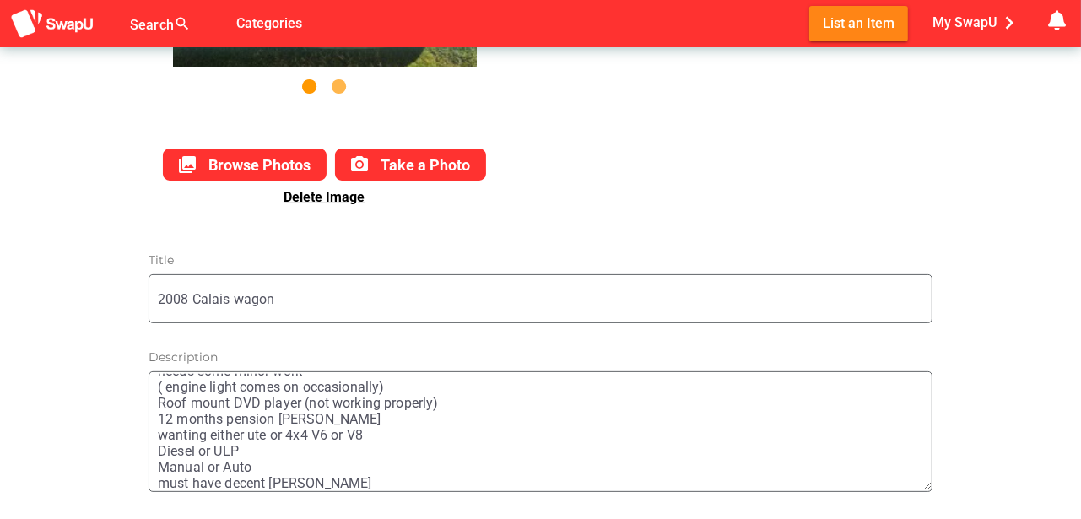
scroll to position [272, 0]
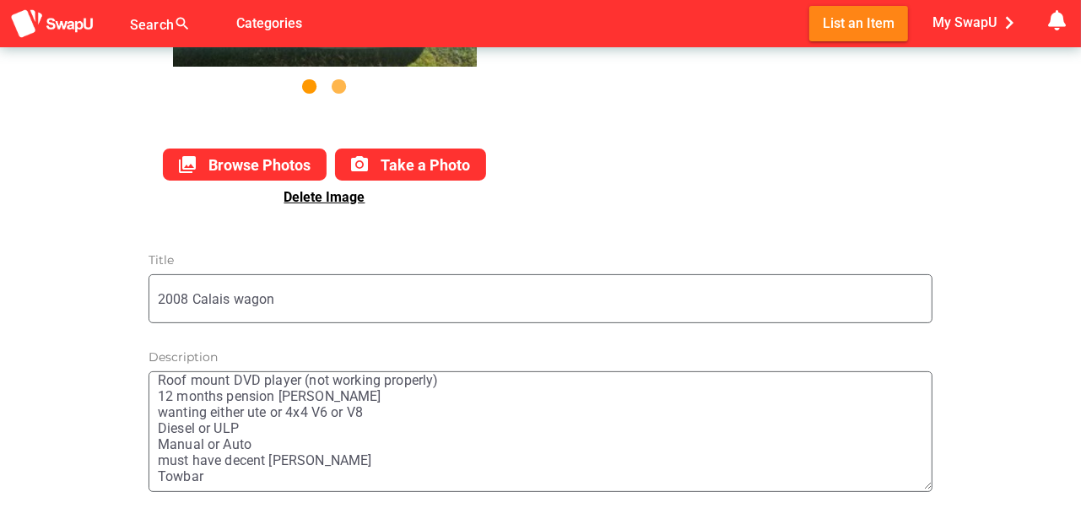
click at [225, 462] on textarea "VE V6 auto tow bar 6 stack cd player GPS Near new tyres brake pads replaced oil…" at bounding box center [545, 432] width 774 height 116
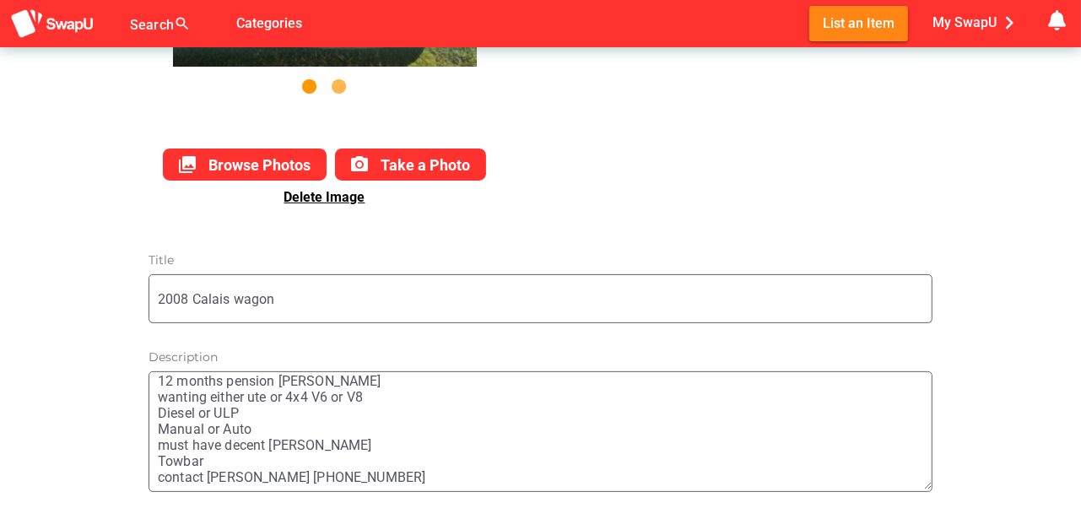
click at [235, 474] on textarea "VE V6 auto tow bar 6 stack cd player GPS Near new tyres brake pads replaced oil…" at bounding box center [545, 432] width 774 height 116
click at [338, 469] on textarea "VE V6 auto tow bar 6 stack cd player GPS Near new tyres brake pads replaced oil…" at bounding box center [545, 432] width 774 height 116
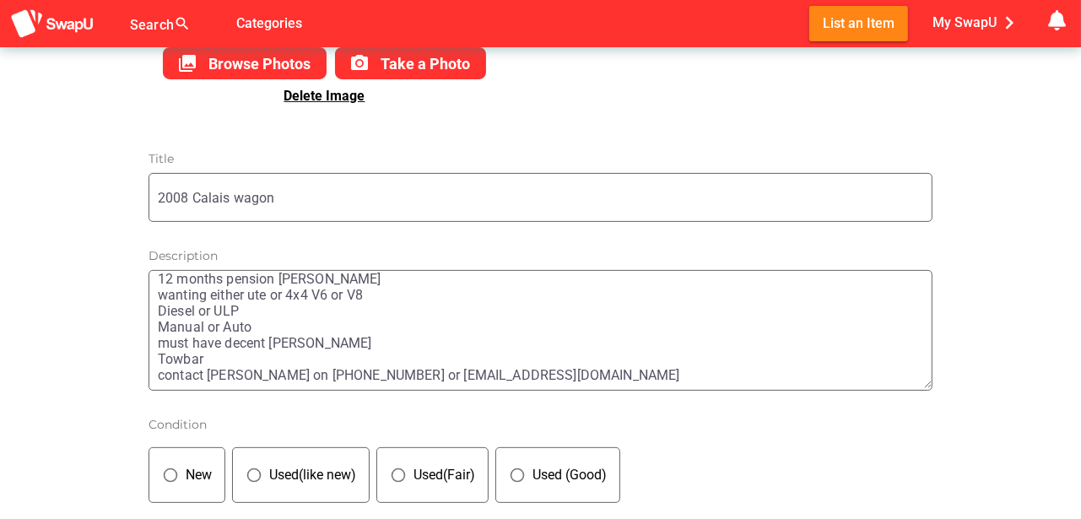
scroll to position [393, 0]
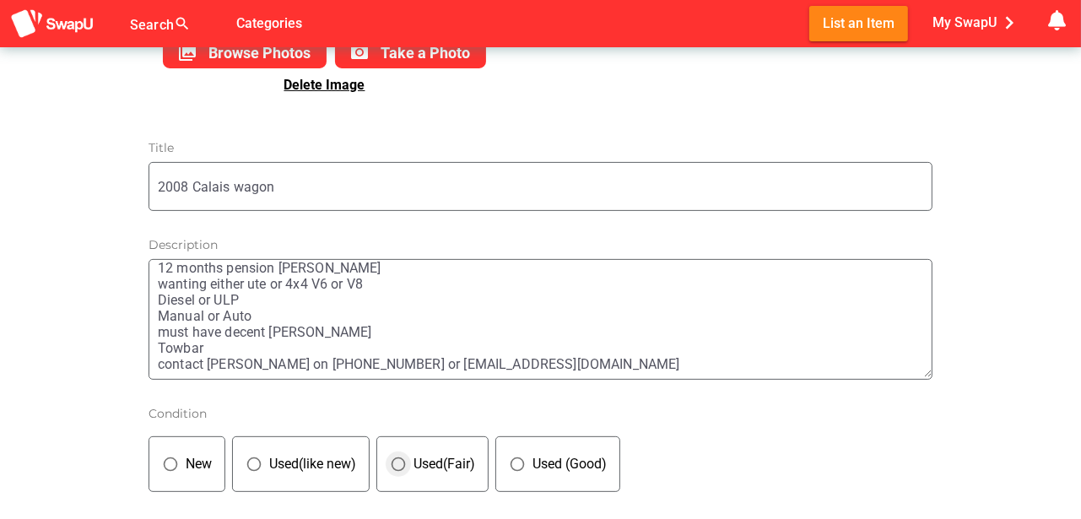
type textarea "VE V6 auto tow bar 6 stack cd player GPS Near new tyres brake pads replaced oil…"
click at [403, 457] on icon "panorama_fish_eye" at bounding box center [398, 464] width 17 height 17
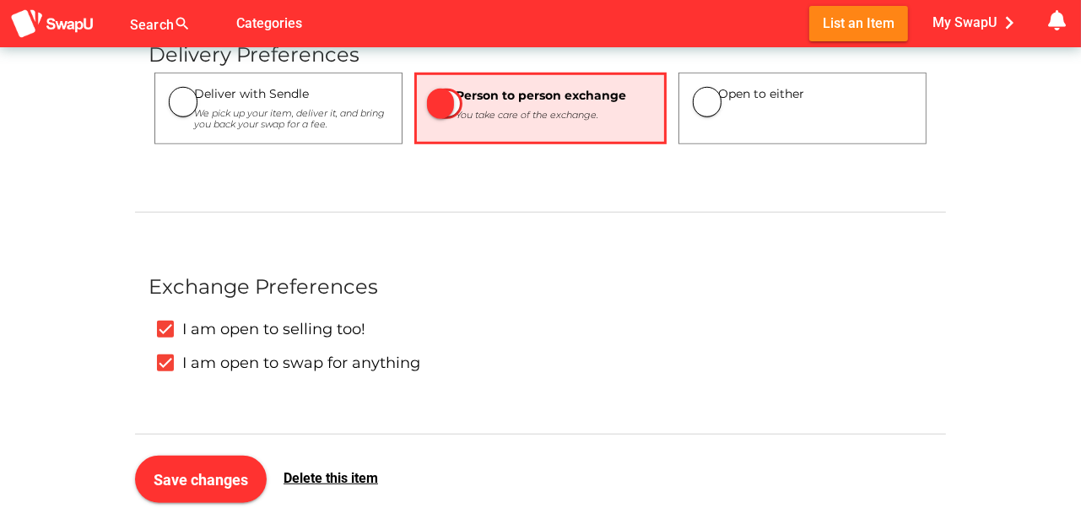
scroll to position [1013, 0]
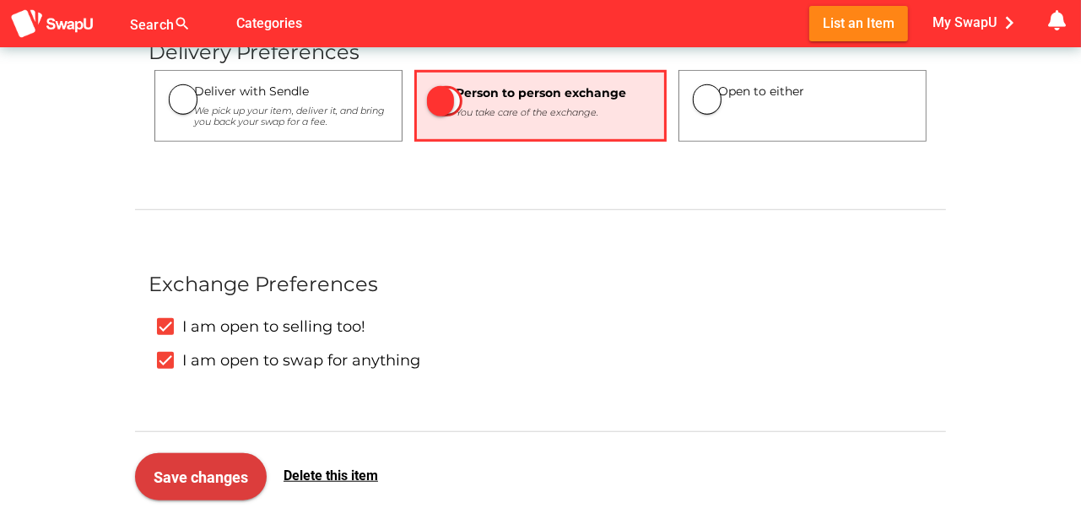
click at [195, 468] on span "Save changes" at bounding box center [201, 477] width 95 height 18
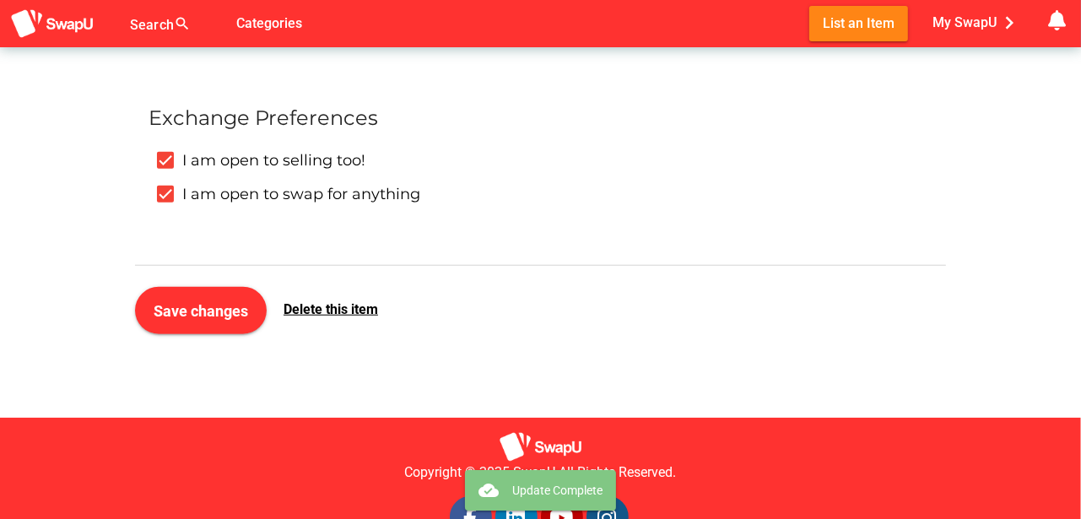
scroll to position [1181, 0]
